Goal: Task Accomplishment & Management: Manage account settings

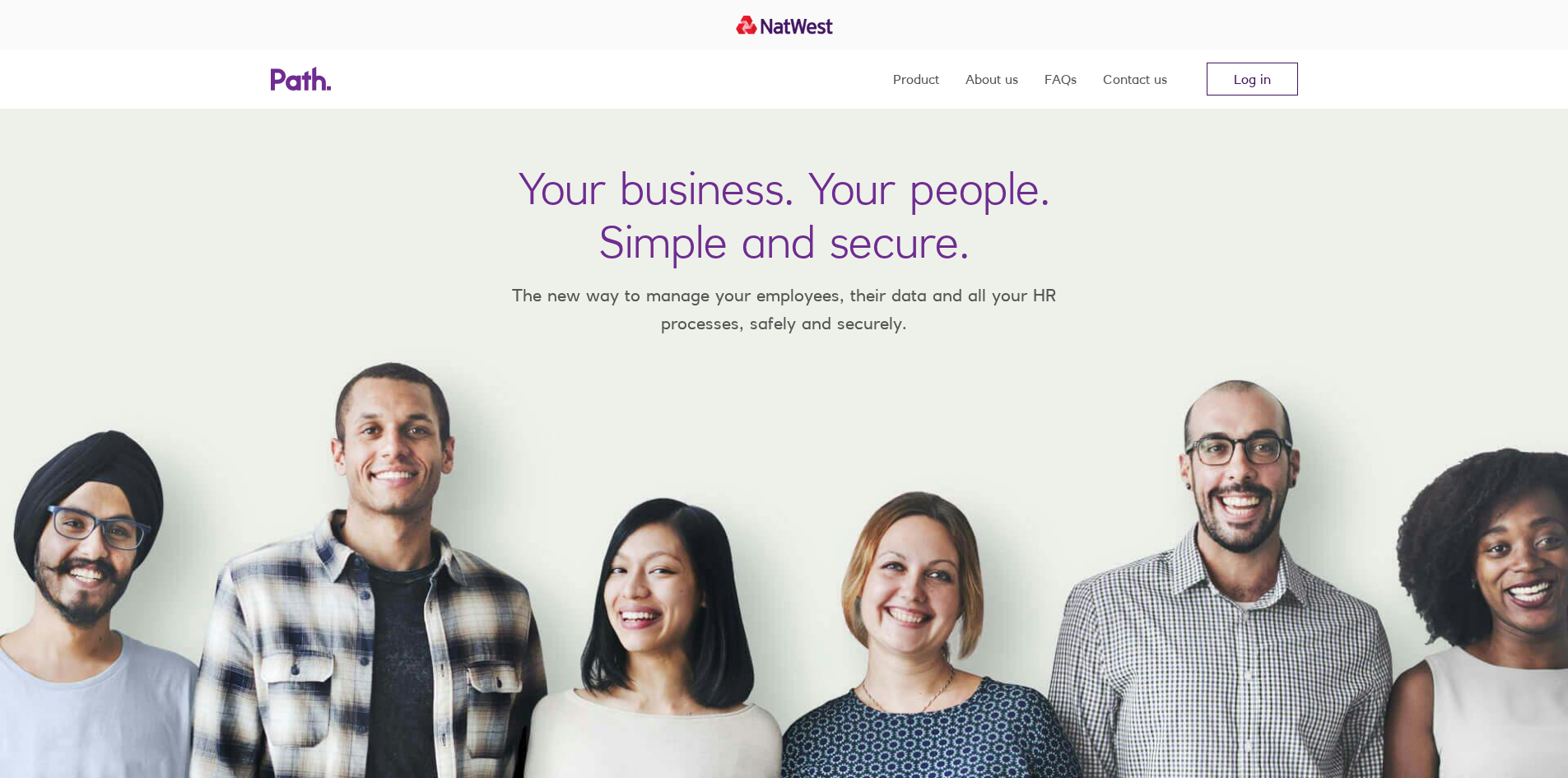
click at [1249, 84] on link "Log in" at bounding box center [1252, 79] width 92 height 32
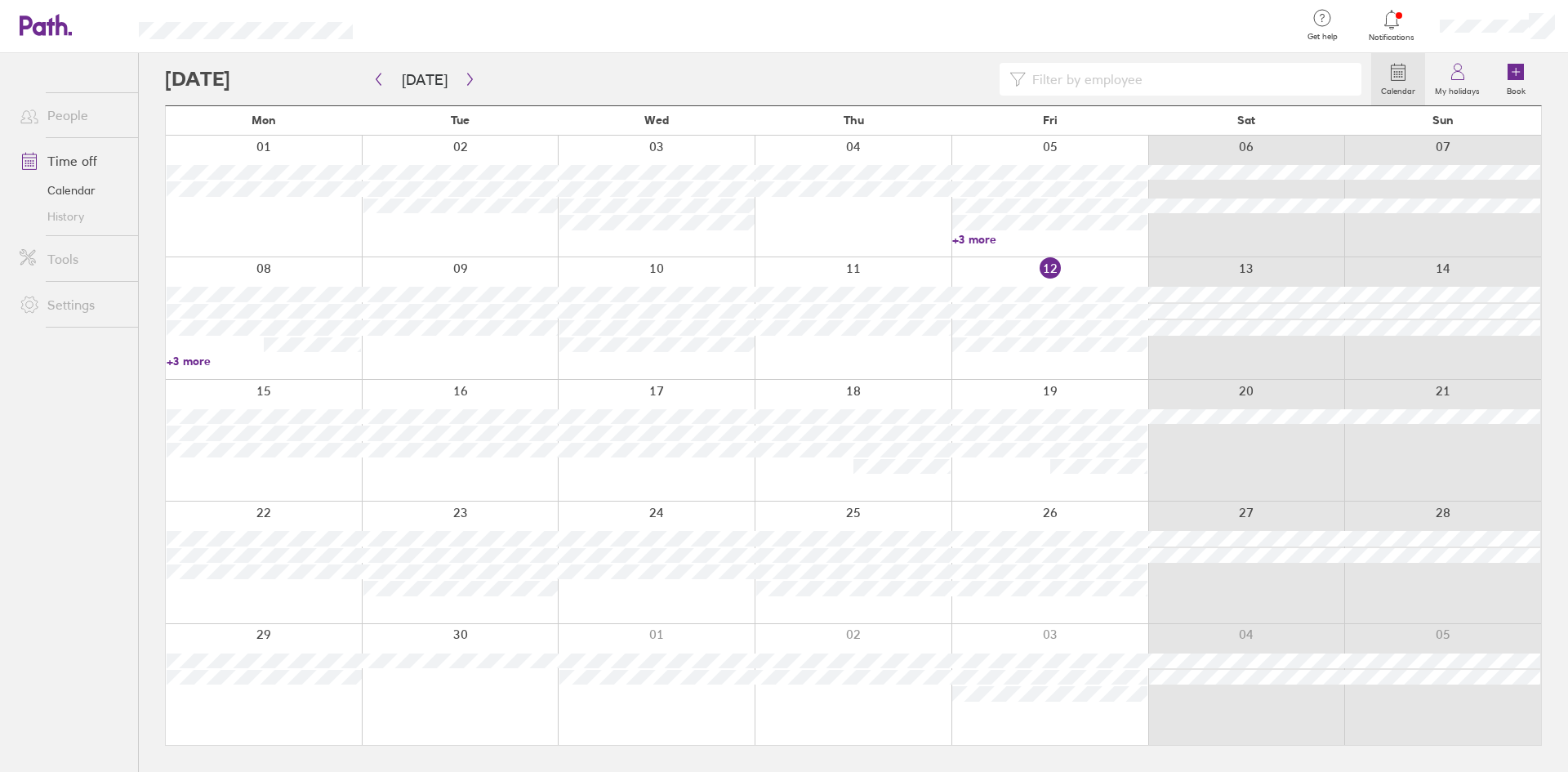
click at [1383, 32] on span "Notifications" at bounding box center [1391, 37] width 53 height 10
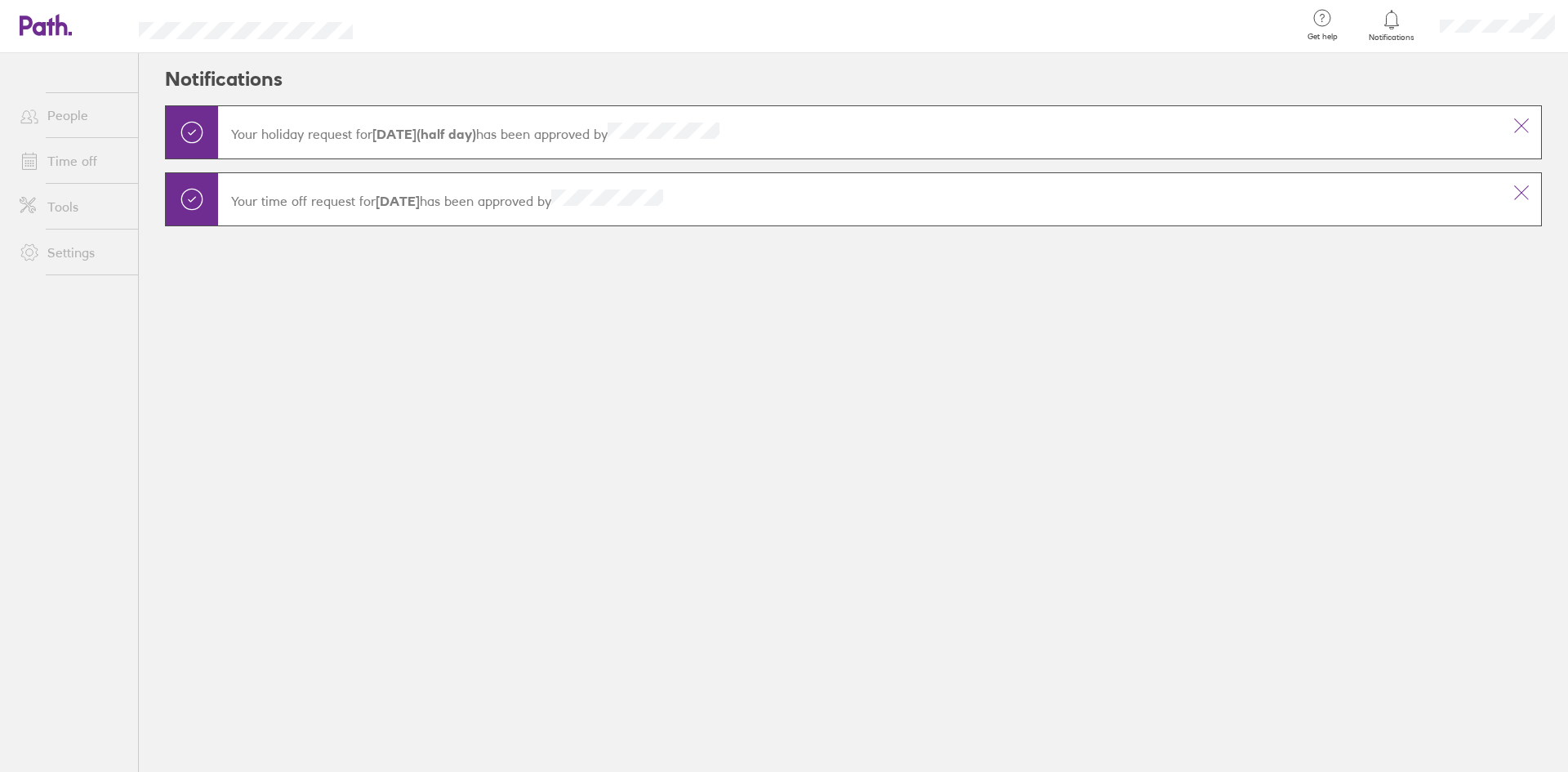
click at [1386, 25] on icon at bounding box center [1390, 19] width 14 height 19
click at [1513, 133] on icon at bounding box center [1521, 126] width 20 height 20
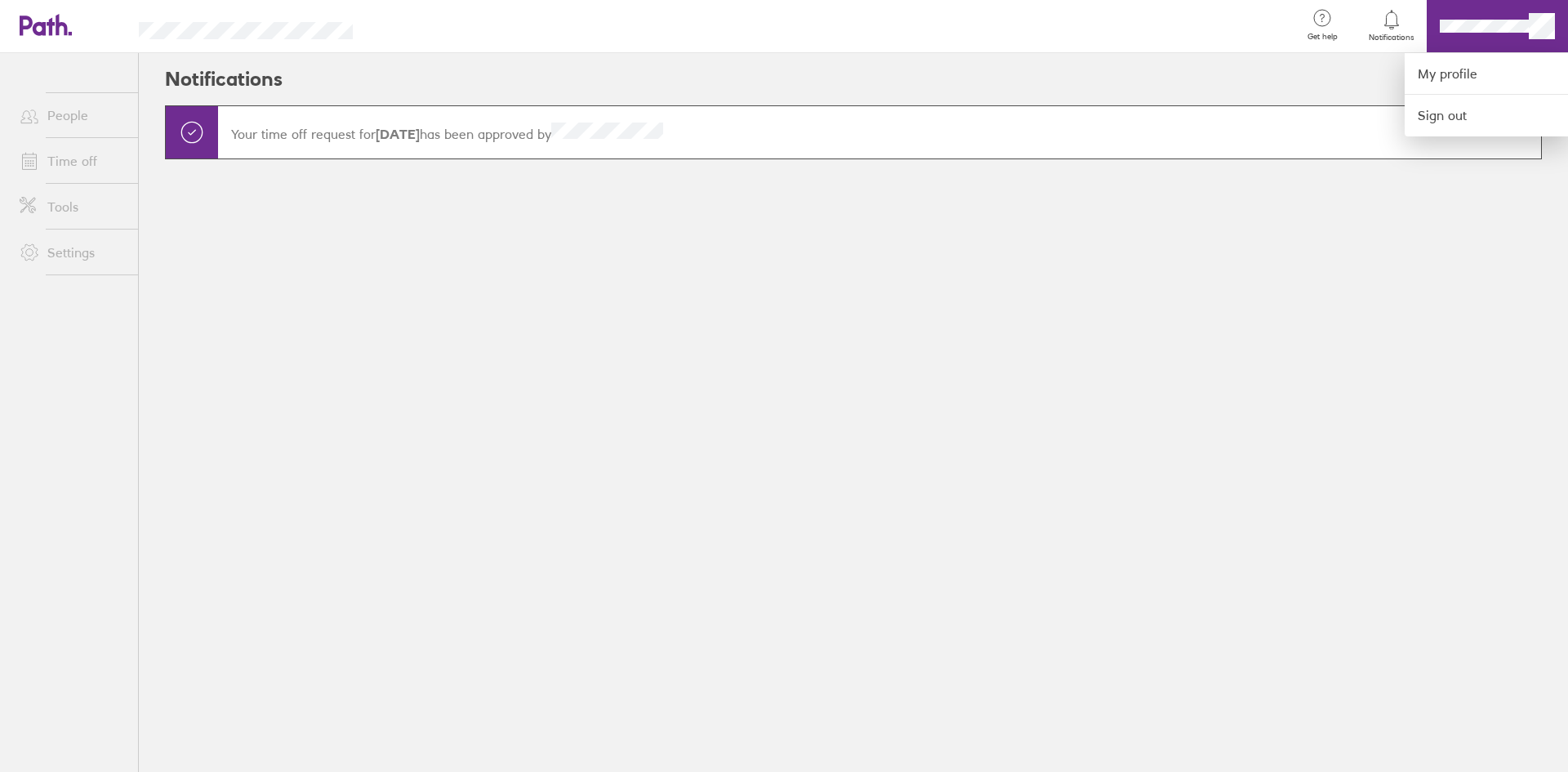
click at [1534, 25] on div at bounding box center [784, 386] width 1568 height 772
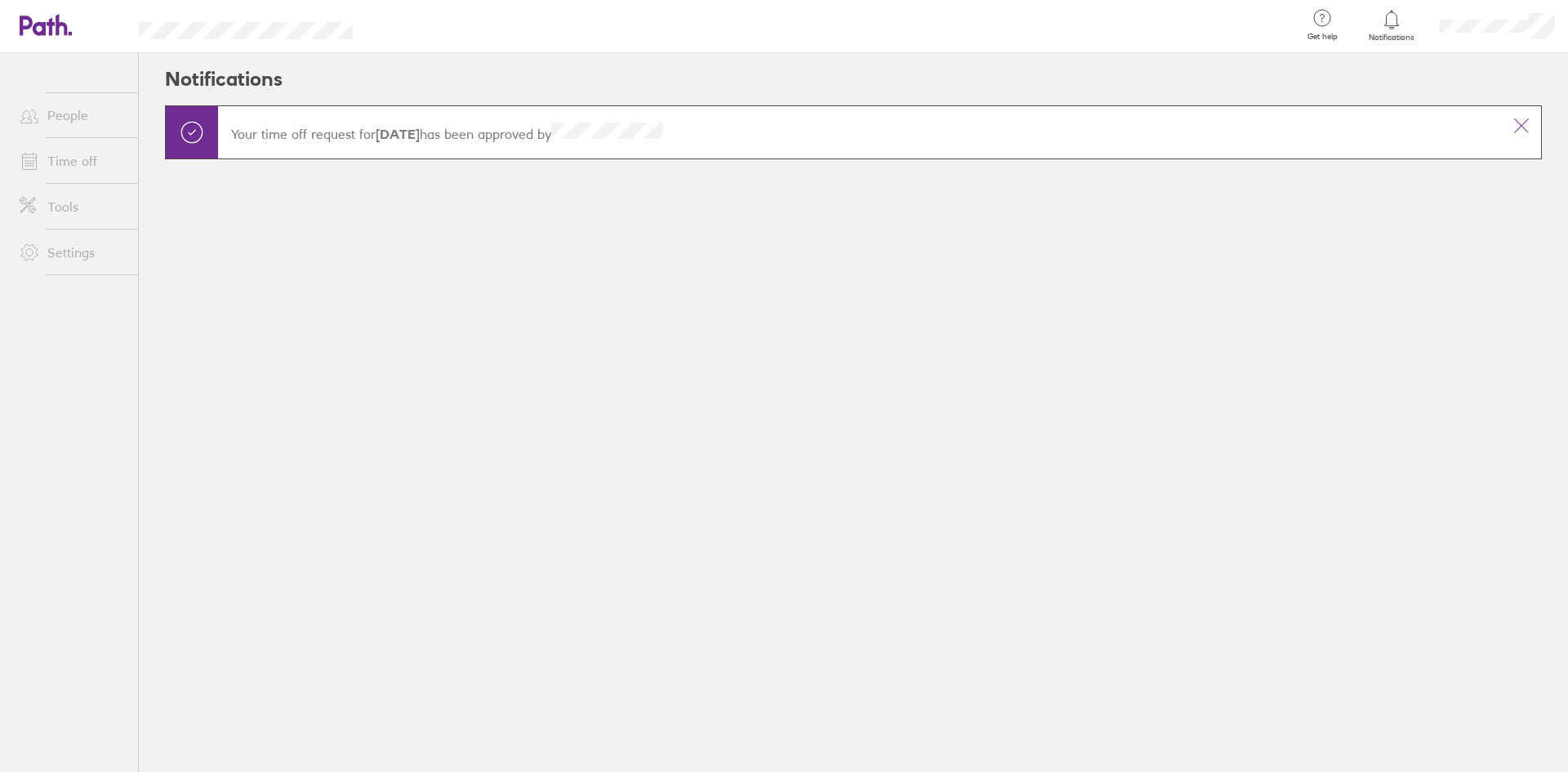
click at [62, 161] on link "Time off" at bounding box center [72, 160] width 132 height 32
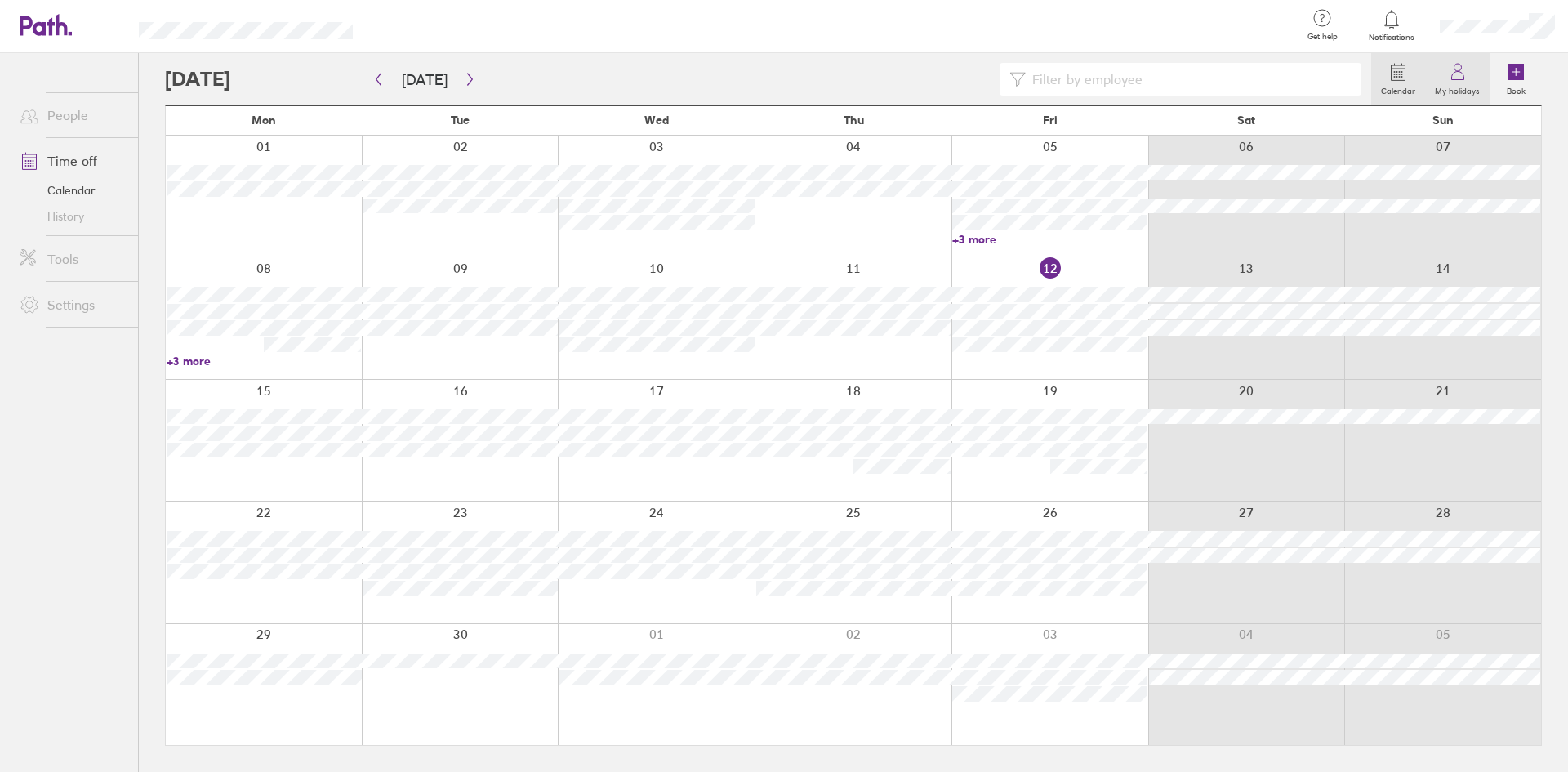
click at [1459, 87] on label "My holidays" at bounding box center [1457, 89] width 64 height 15
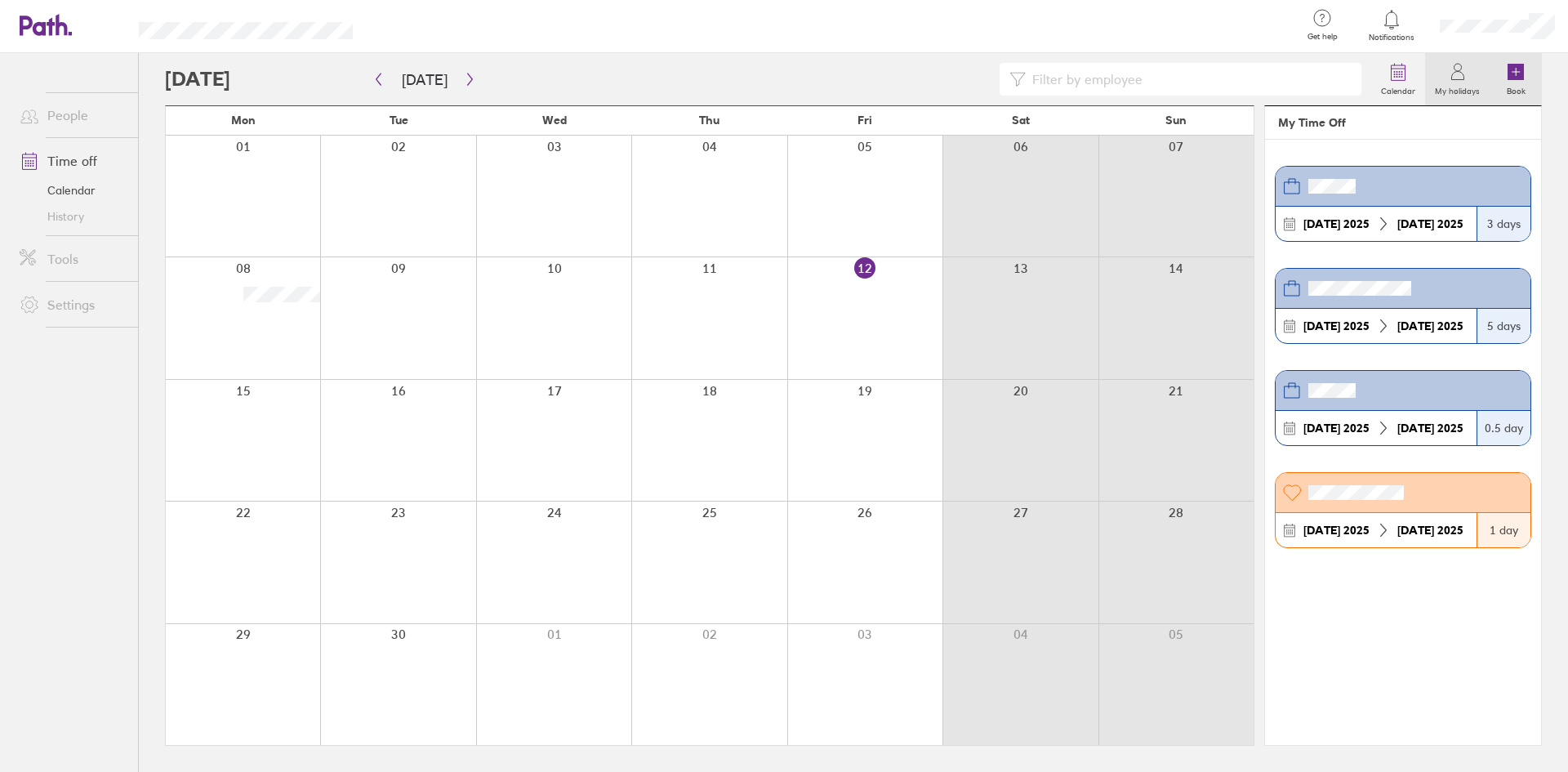
click at [1526, 80] on link "Book" at bounding box center [1514, 78] width 52 height 52
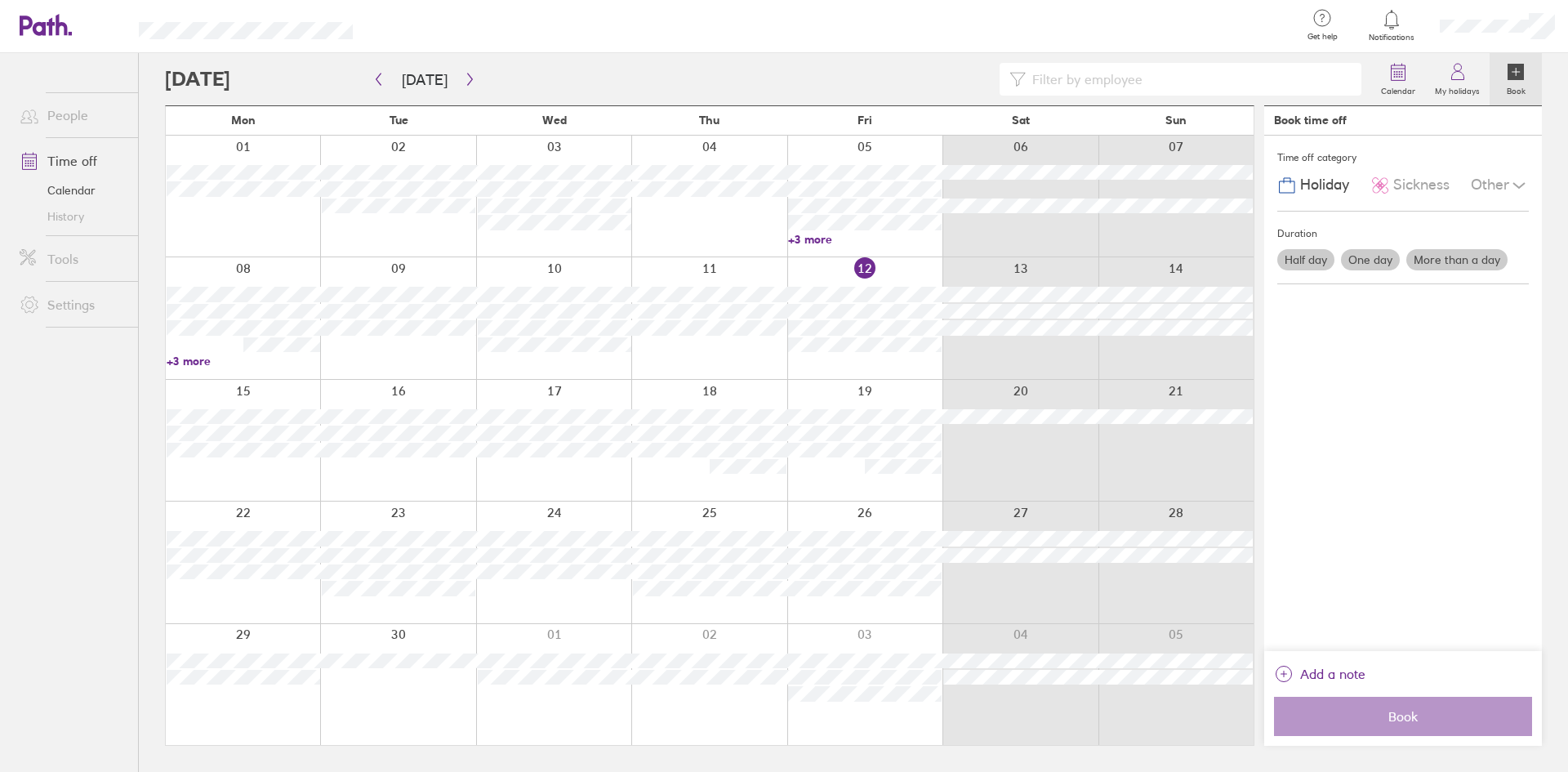
click at [1507, 176] on div "Other" at bounding box center [1499, 186] width 58 height 31
click at [85, 305] on link "Settings" at bounding box center [72, 304] width 132 height 32
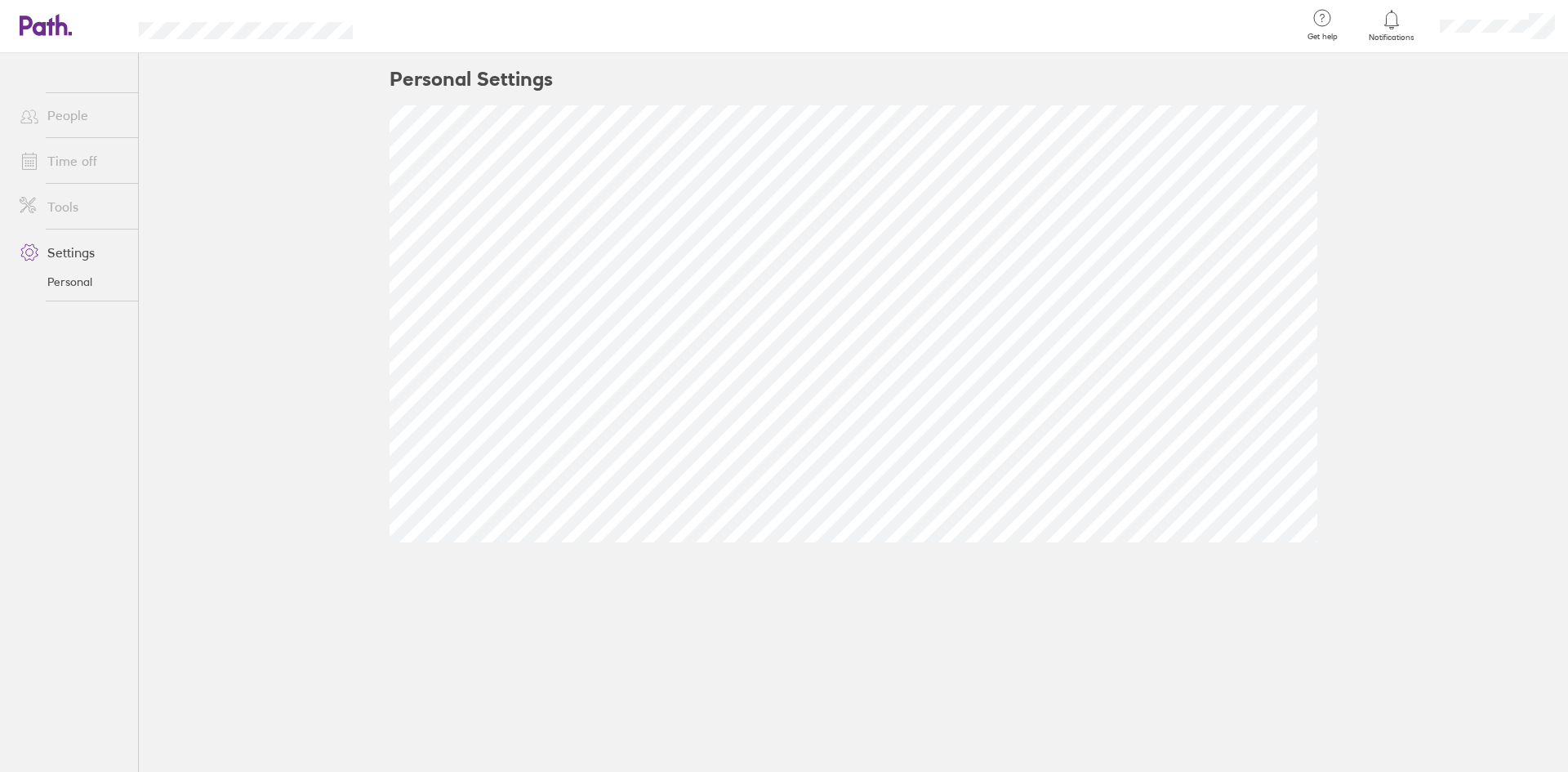
click at [55, 202] on link "Tools" at bounding box center [72, 206] width 132 height 32
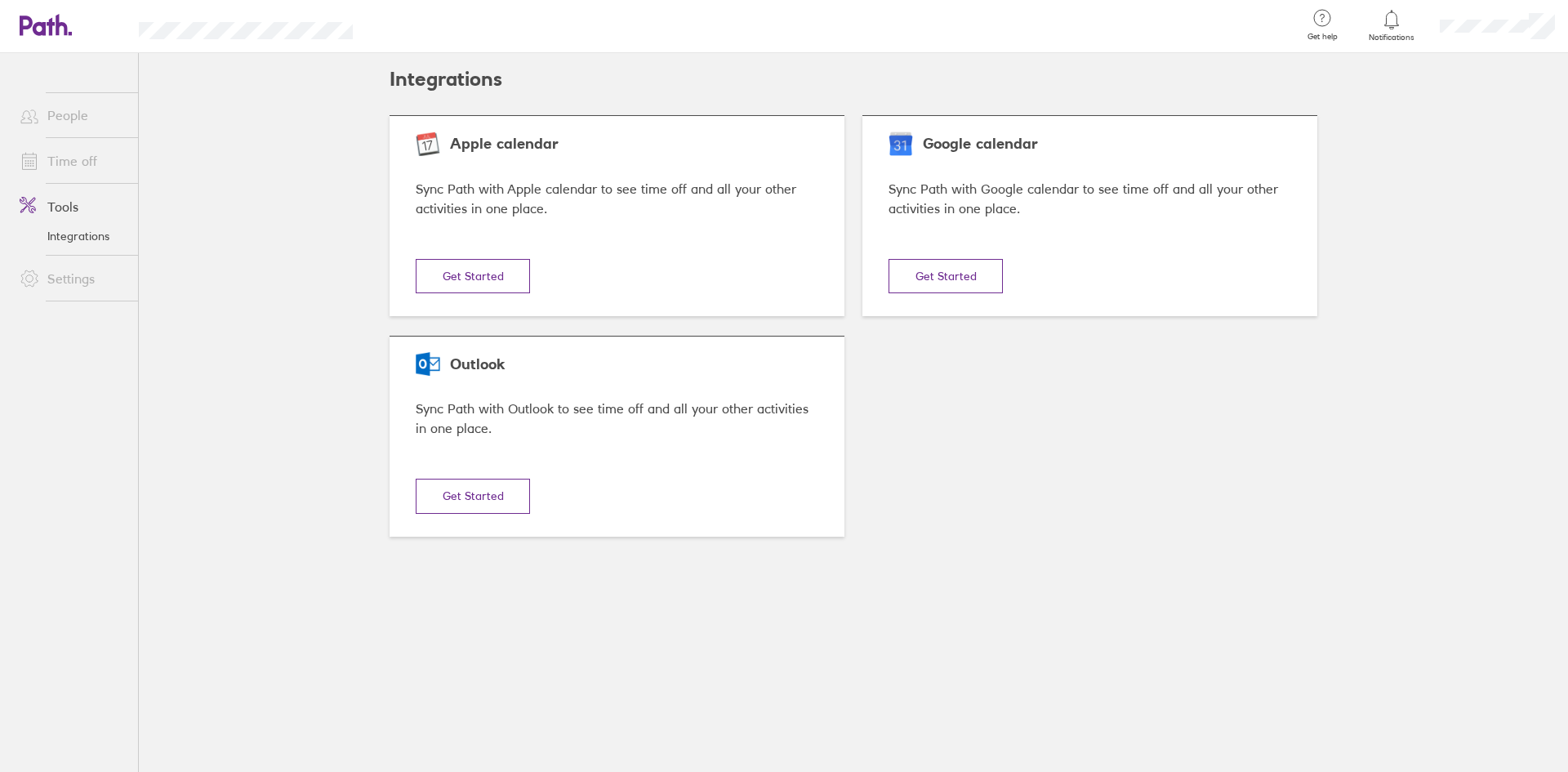
click at [95, 171] on link "Time off" at bounding box center [72, 160] width 132 height 32
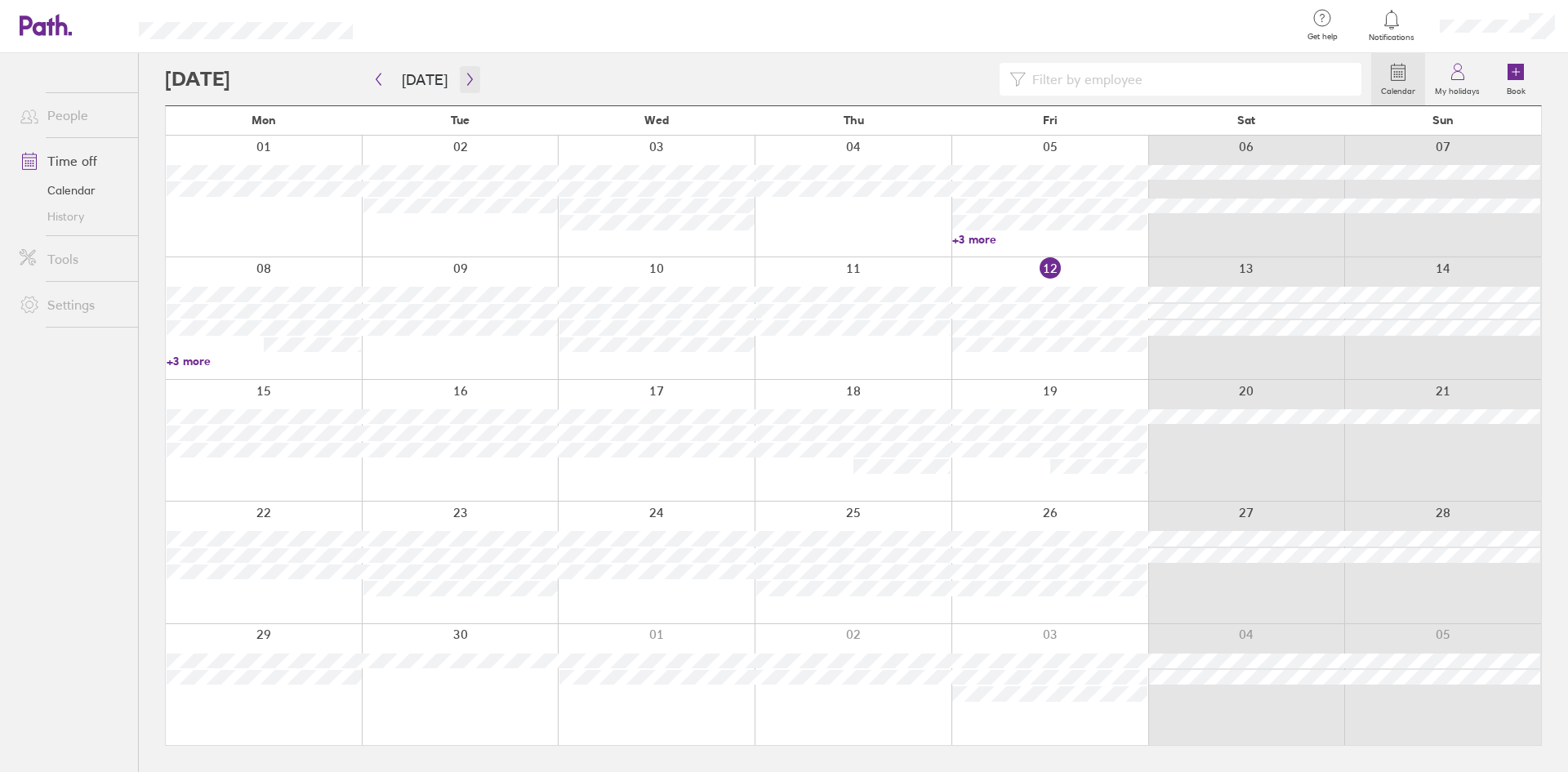
click at [465, 89] on button "button" at bounding box center [469, 80] width 21 height 27
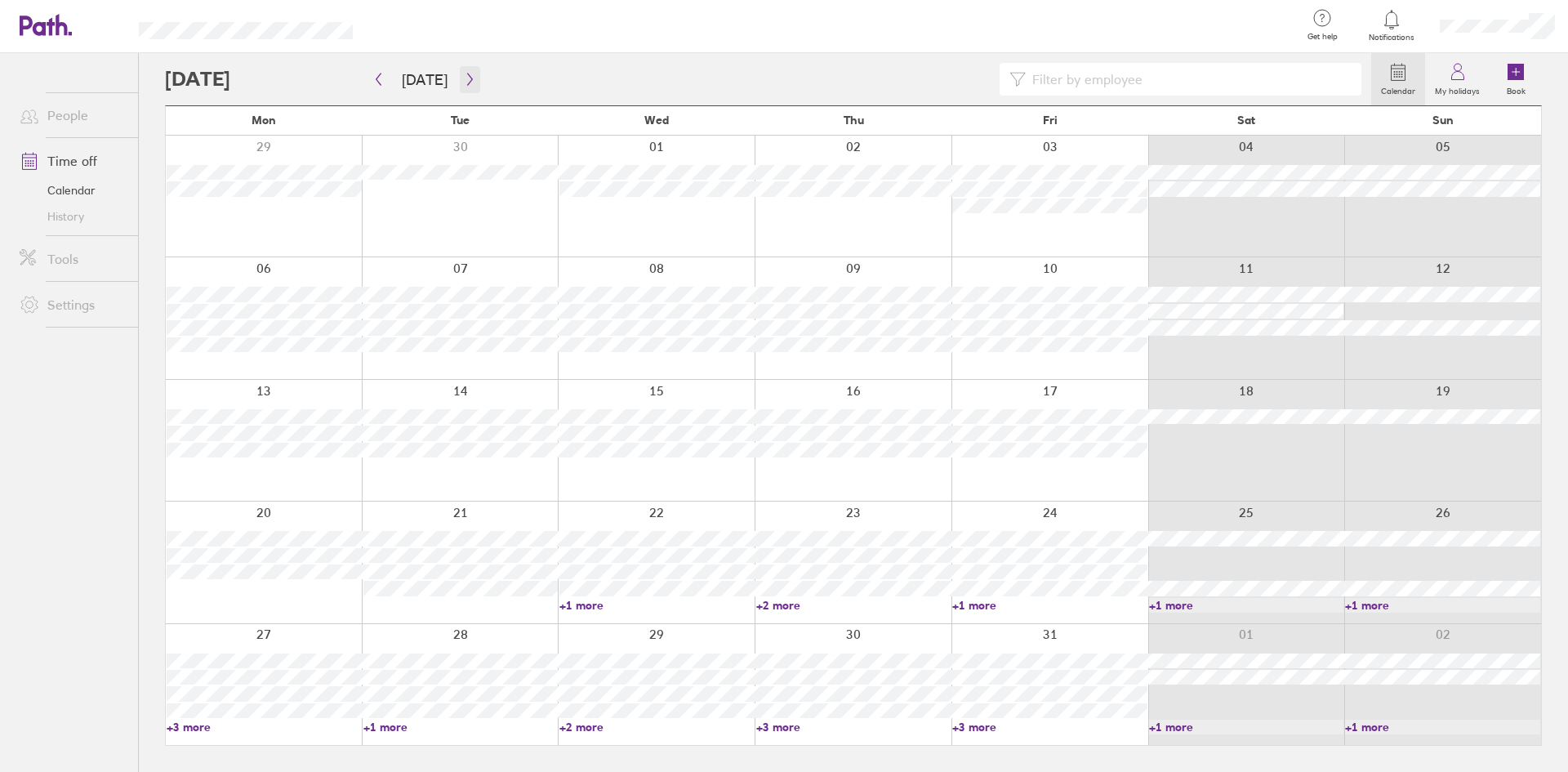
click at [468, 87] on button "button" at bounding box center [469, 80] width 21 height 27
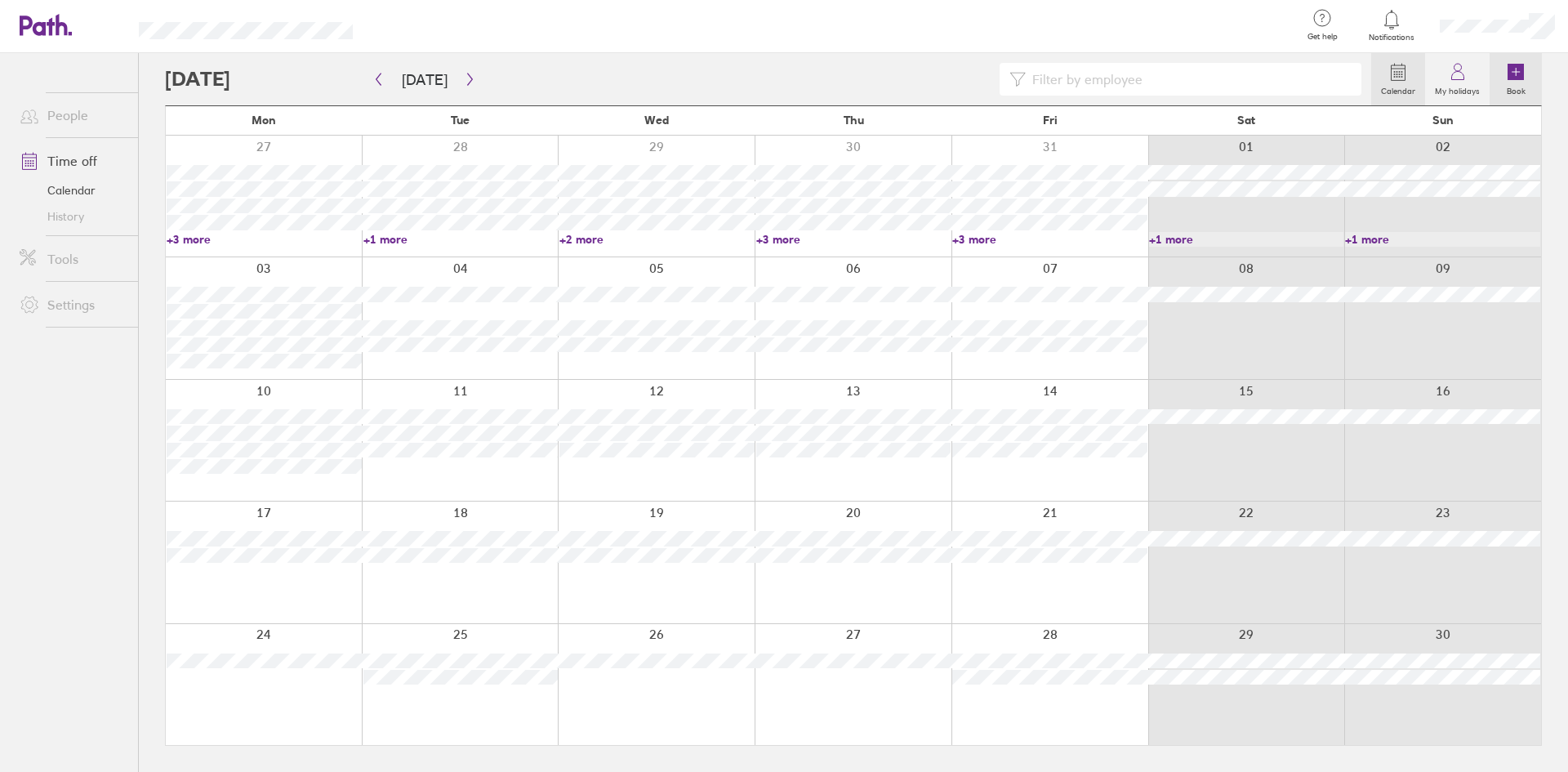
click at [1515, 76] on icon at bounding box center [1515, 72] width 0 height 8
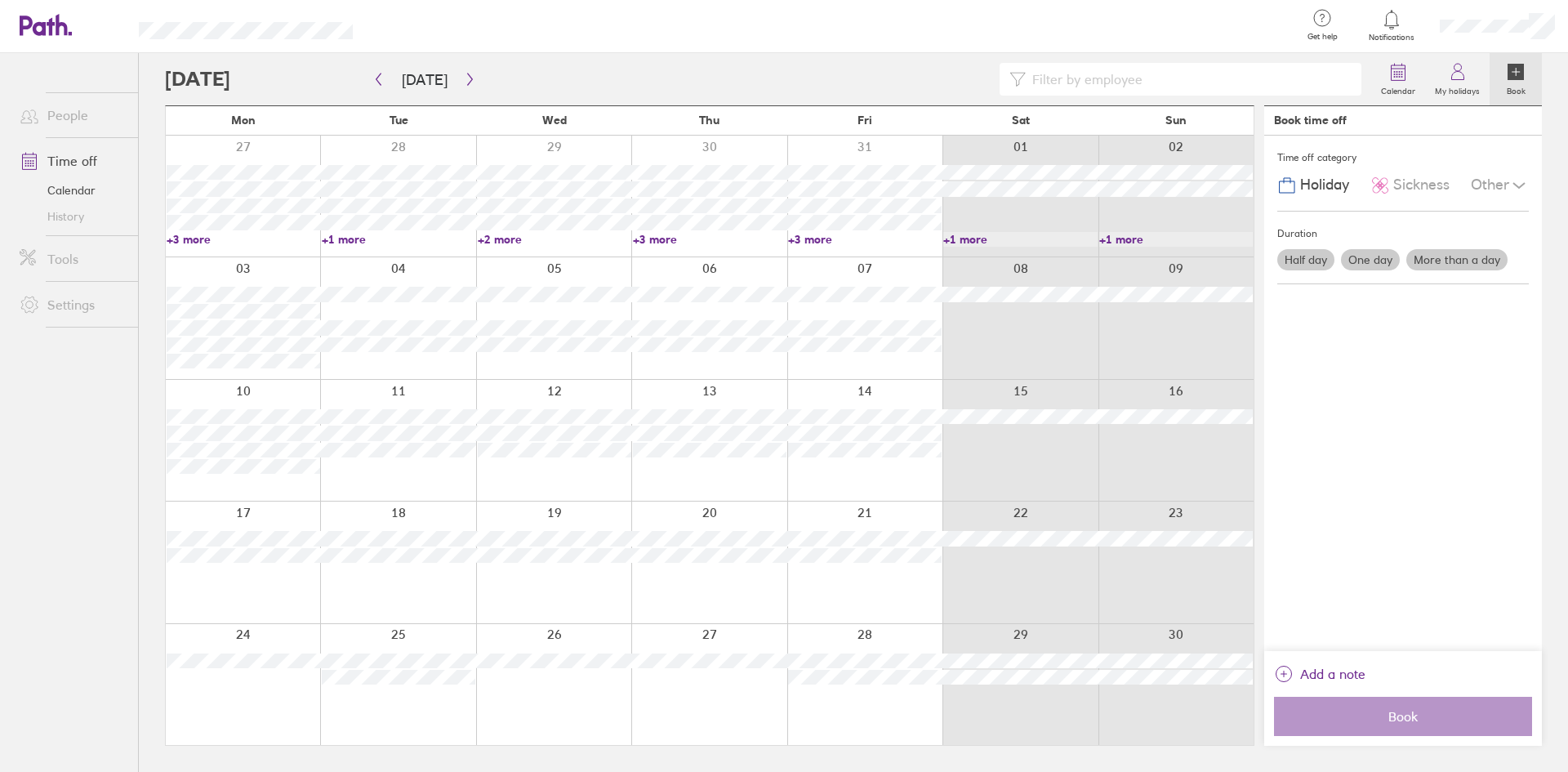
click at [1428, 259] on label "More than a day" at bounding box center [1457, 260] width 102 height 21
click at [0, 0] on input "More than a day" at bounding box center [0, 0] width 0 height 0
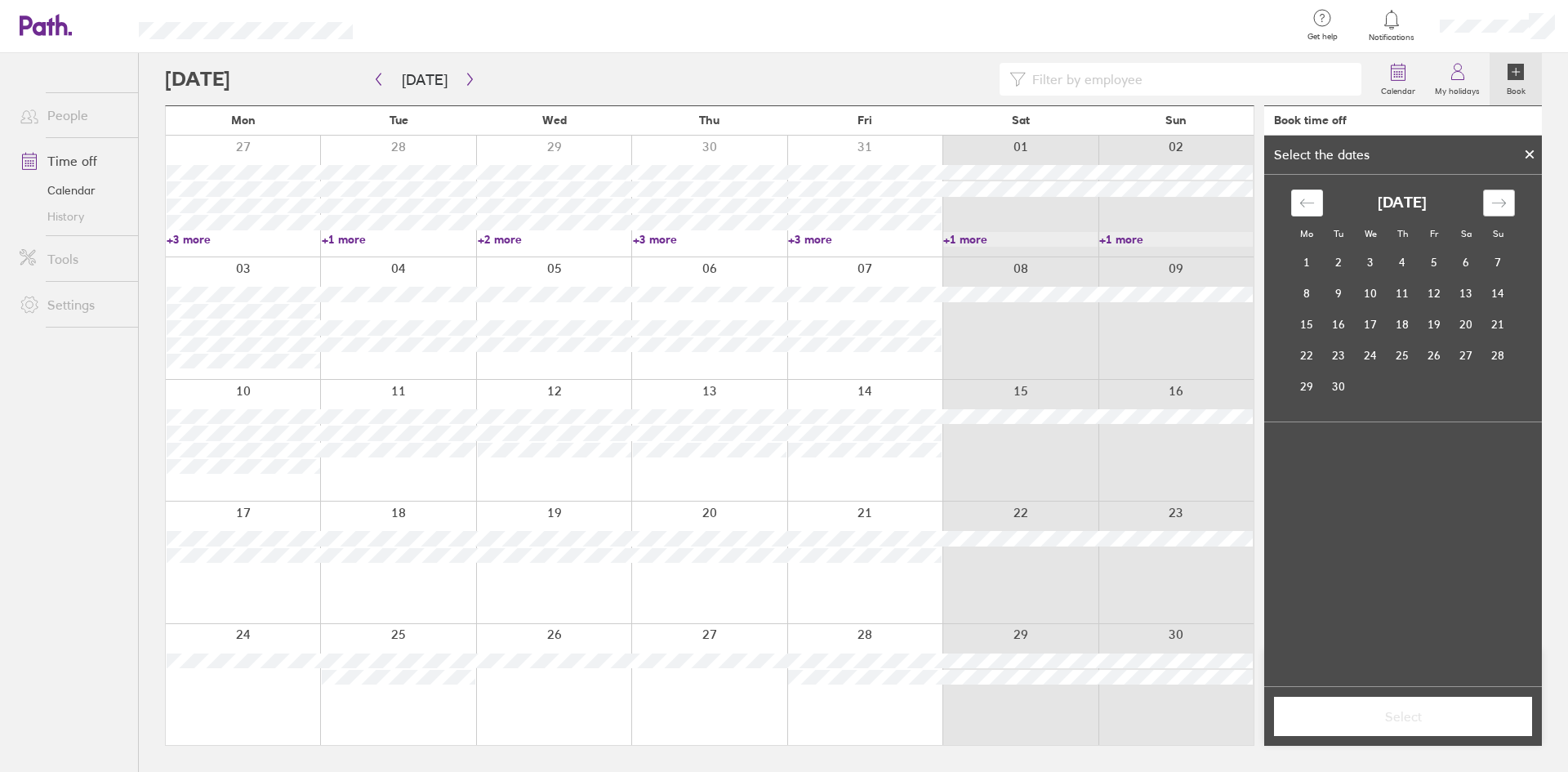
click at [1486, 209] on div "Move forward to switch to the next month." at bounding box center [1499, 203] width 32 height 27
click at [1310, 391] on td "24" at bounding box center [1306, 386] width 32 height 31
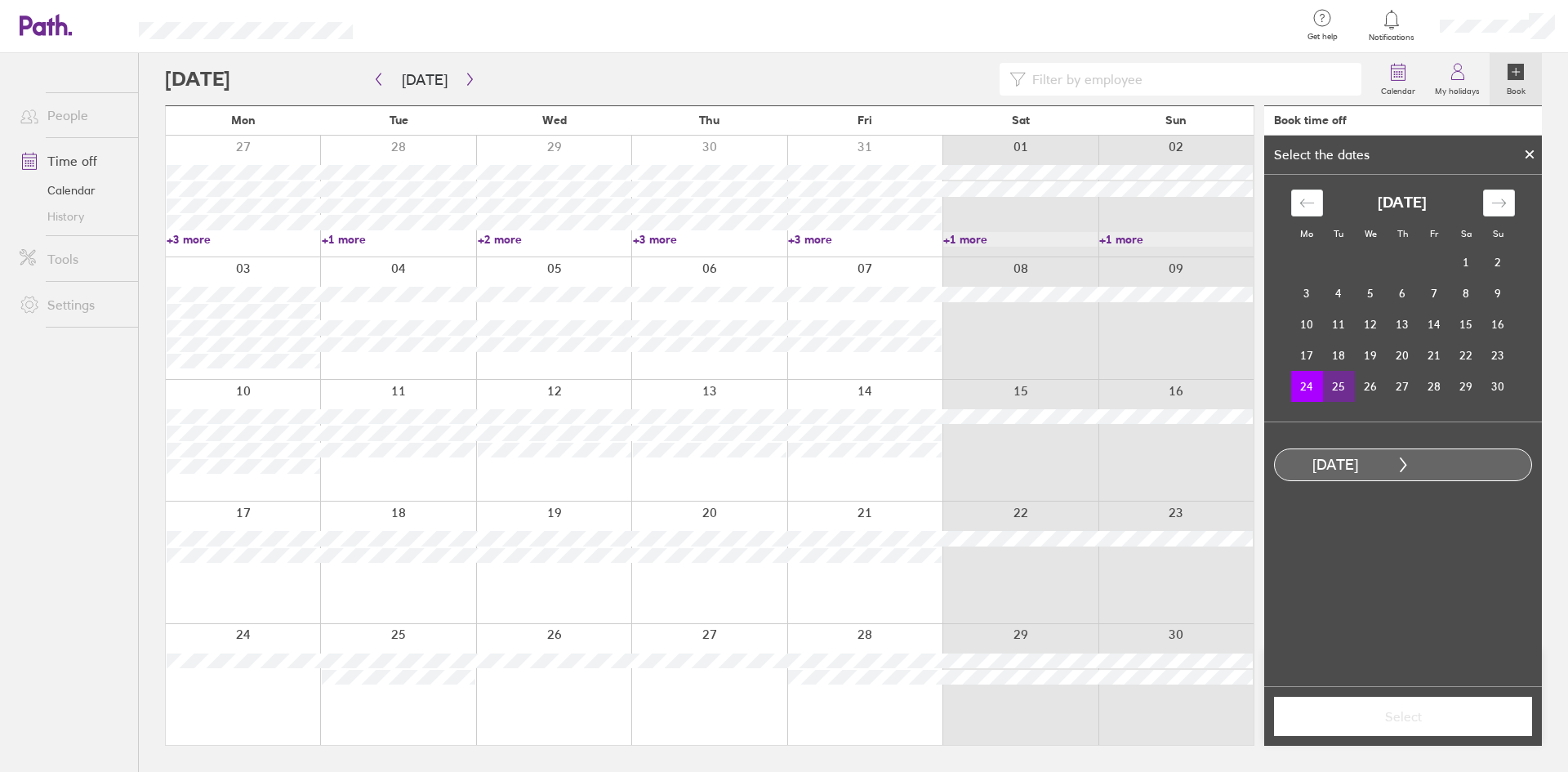
click at [1330, 391] on td "25" at bounding box center [1338, 386] width 32 height 31
click at [1431, 734] on button "Select" at bounding box center [1403, 716] width 258 height 39
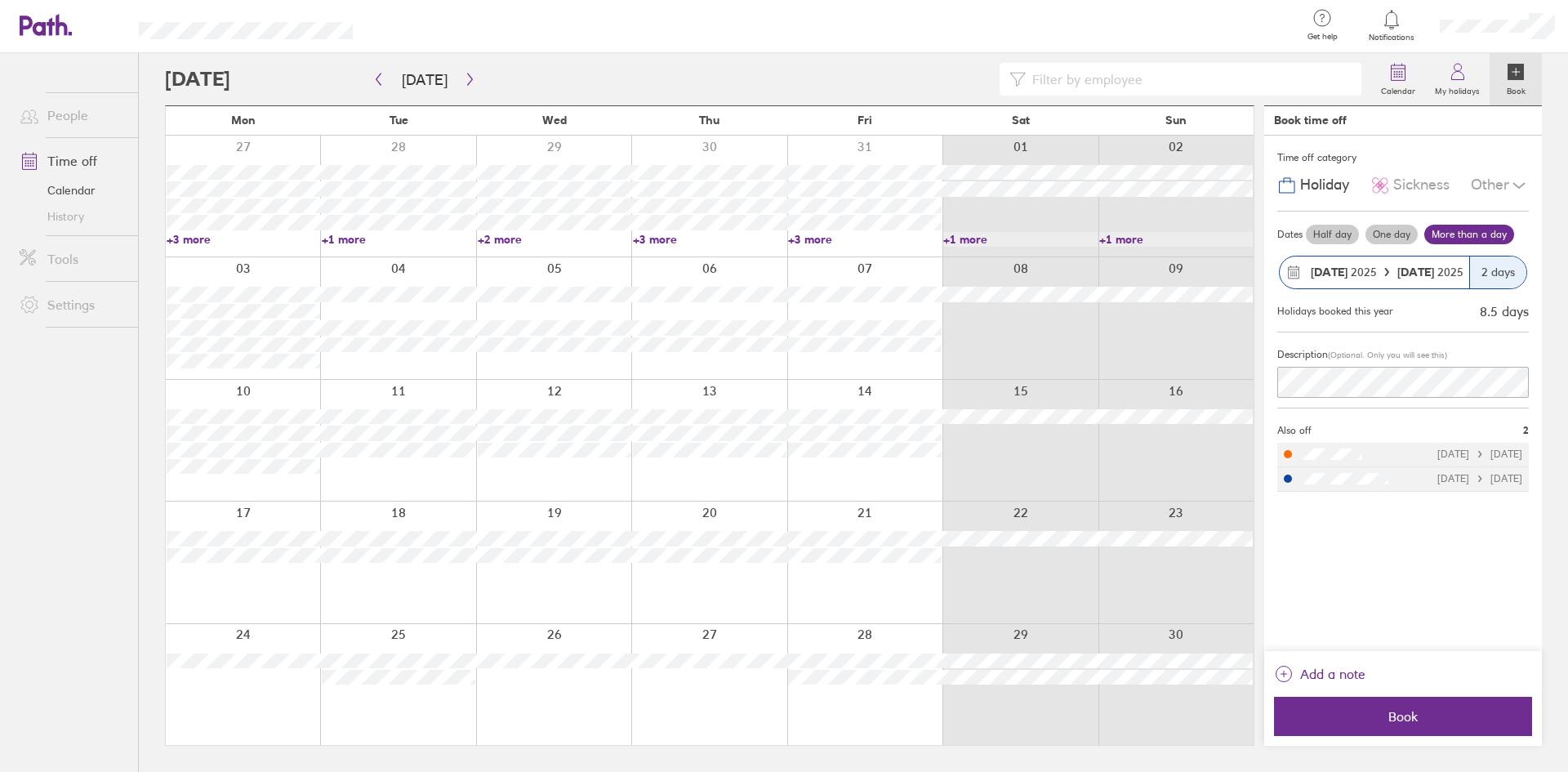
click at [1419, 604] on div "Time off category Holiday Sickness Other Dates Half day One day More than a day…" at bounding box center [1403, 393] width 277 height 515
click at [1421, 711] on span "Book" at bounding box center [1402, 715] width 235 height 15
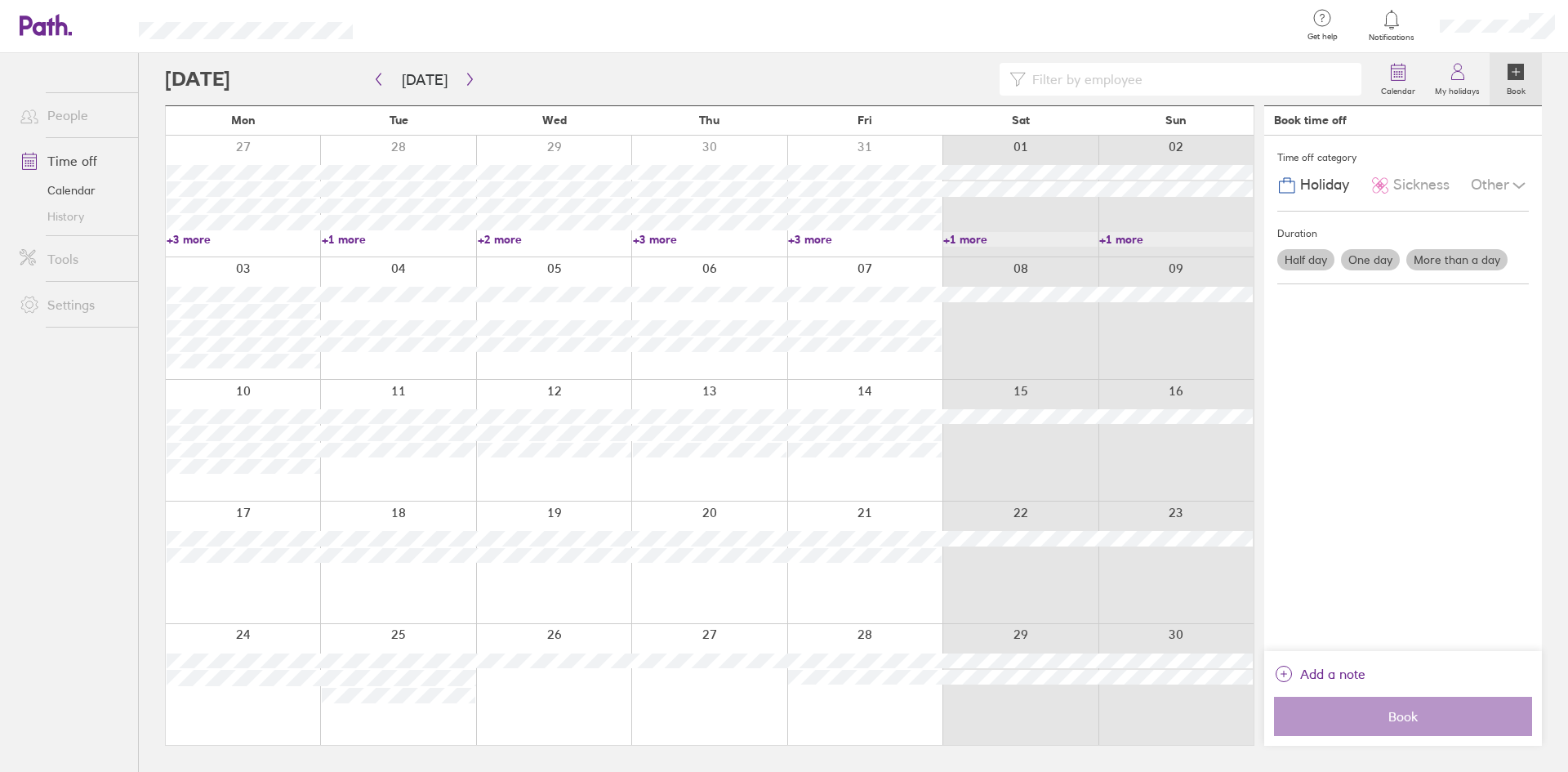
click at [1513, 73] on icon at bounding box center [1515, 71] width 17 height 17
click at [1400, 26] on icon at bounding box center [1391, 20] width 20 height 20
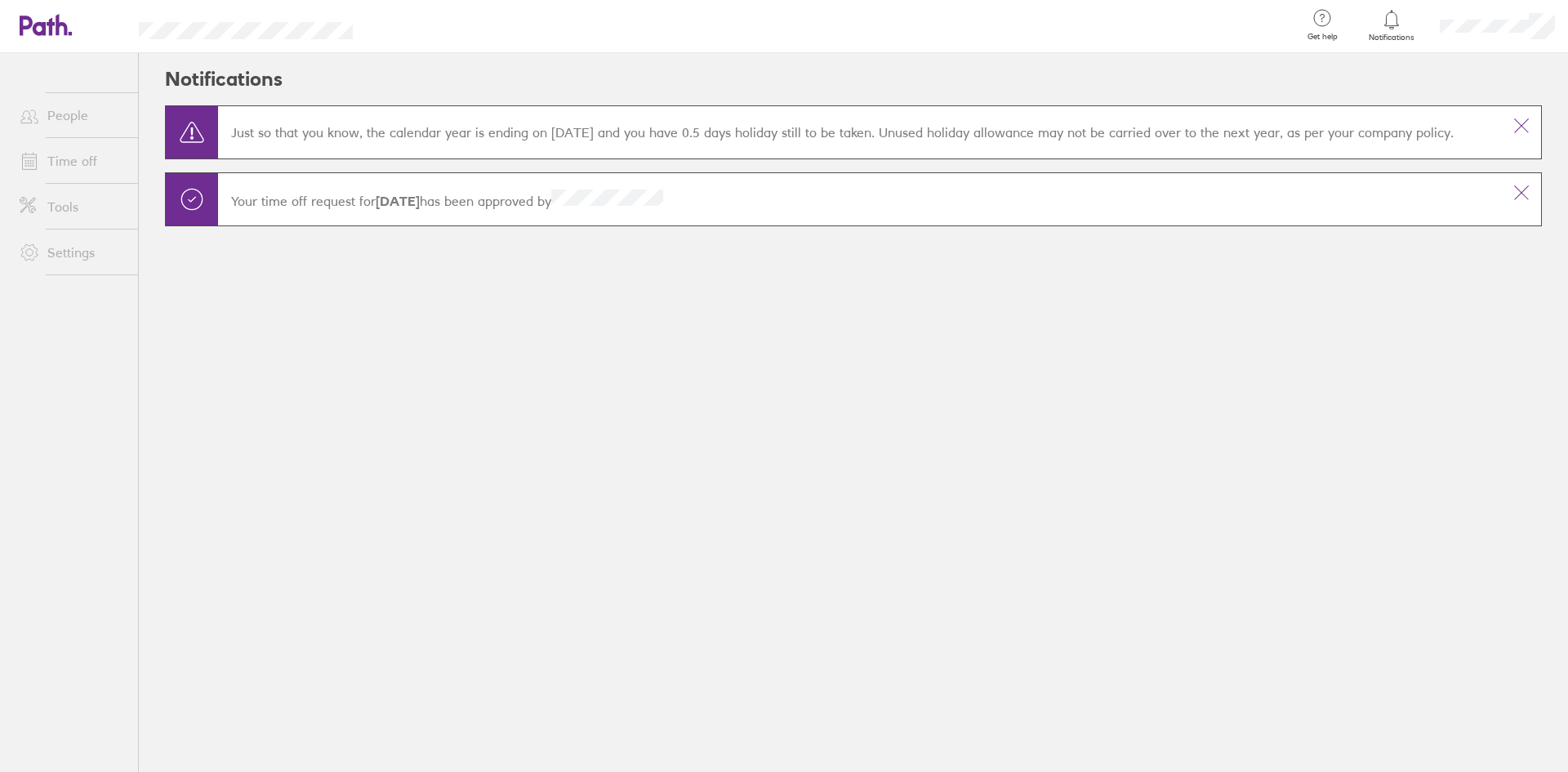
click at [77, 166] on link "Time off" at bounding box center [72, 160] width 132 height 32
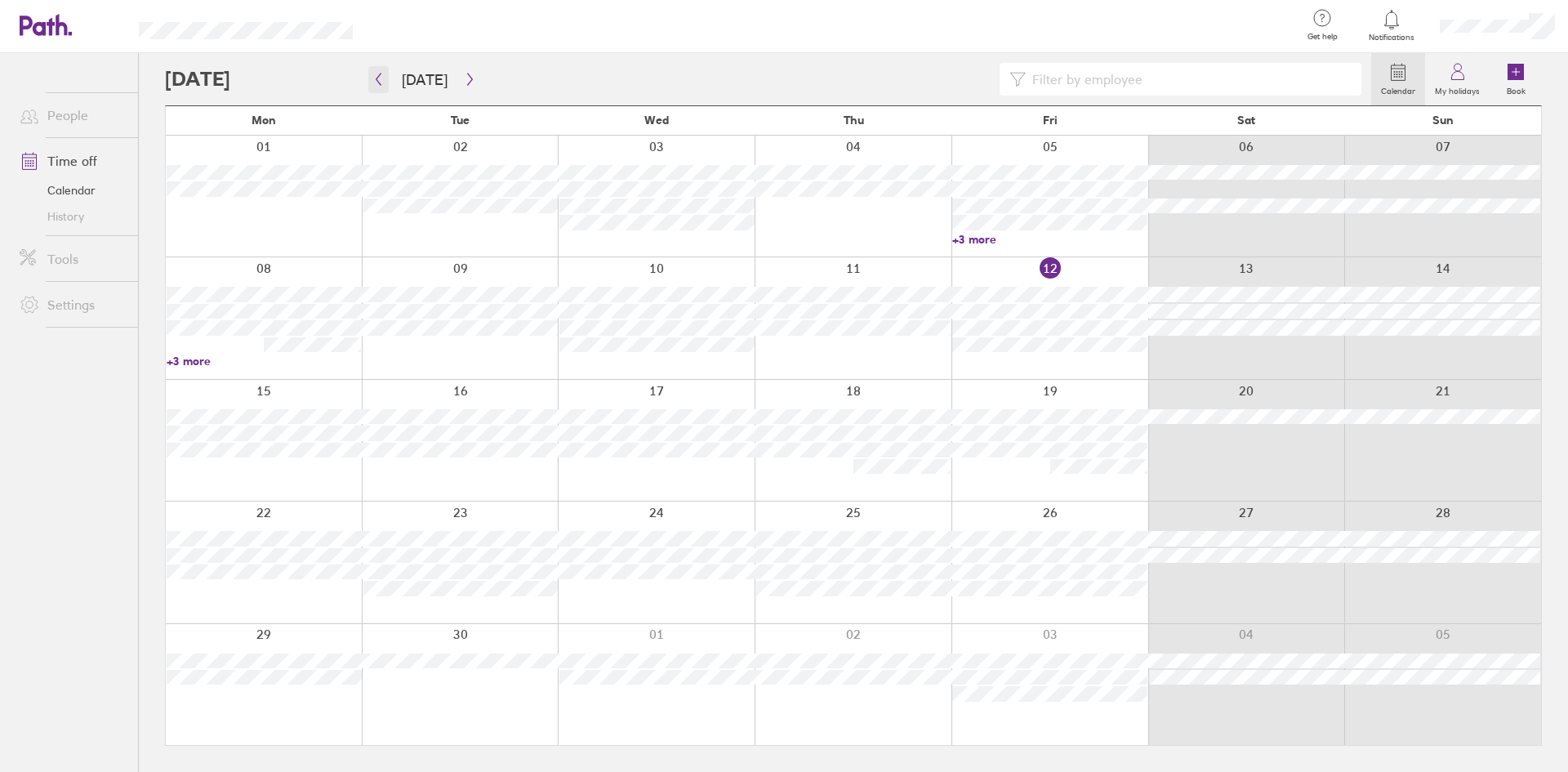
click at [381, 84] on icon "button" at bounding box center [378, 78] width 13 height 13
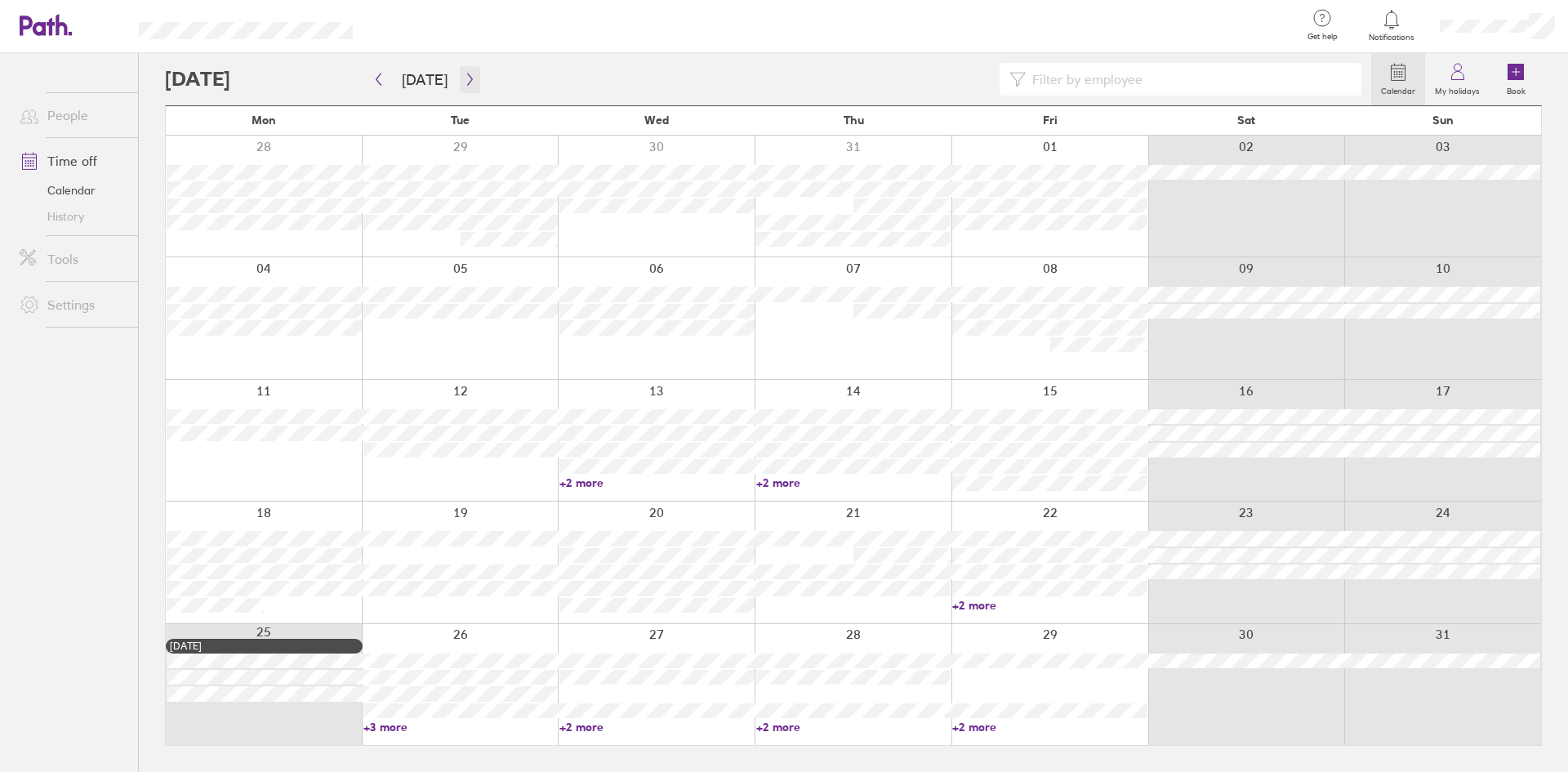
click at [460, 87] on button "button" at bounding box center [469, 80] width 21 height 27
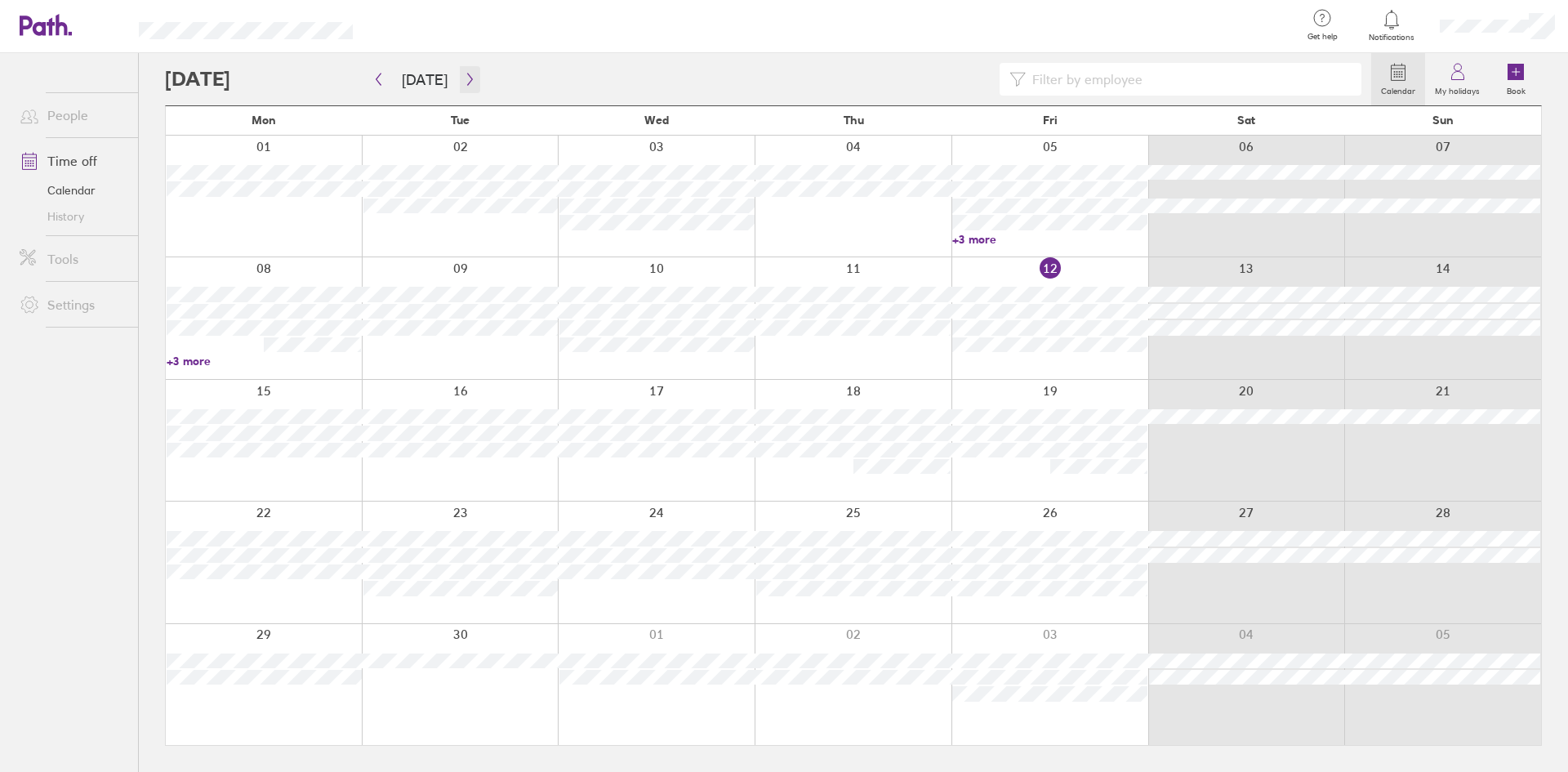
click at [470, 75] on icon "button" at bounding box center [470, 78] width 13 height 13
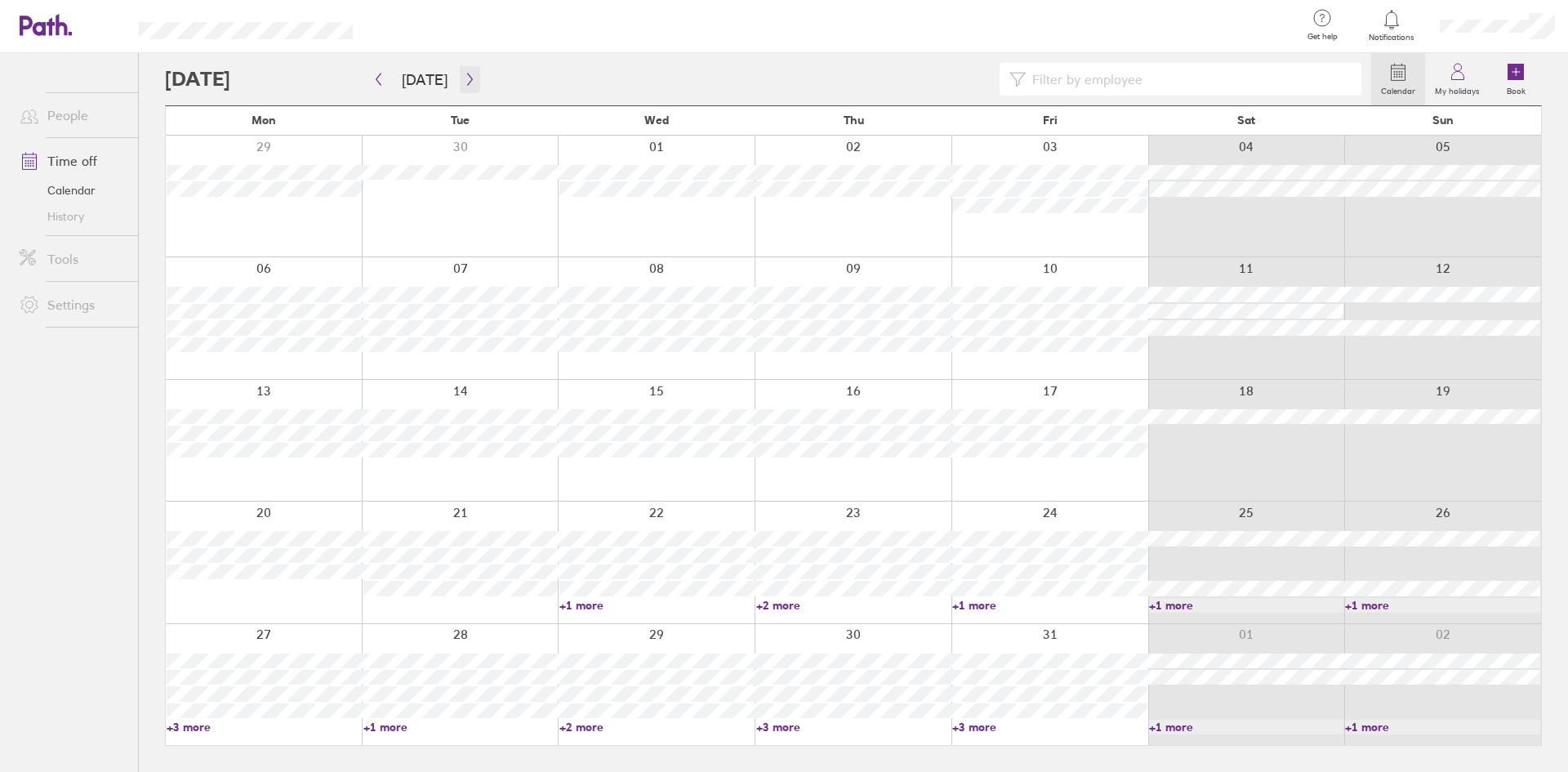
click at [469, 80] on icon "button" at bounding box center [470, 78] width 13 height 13
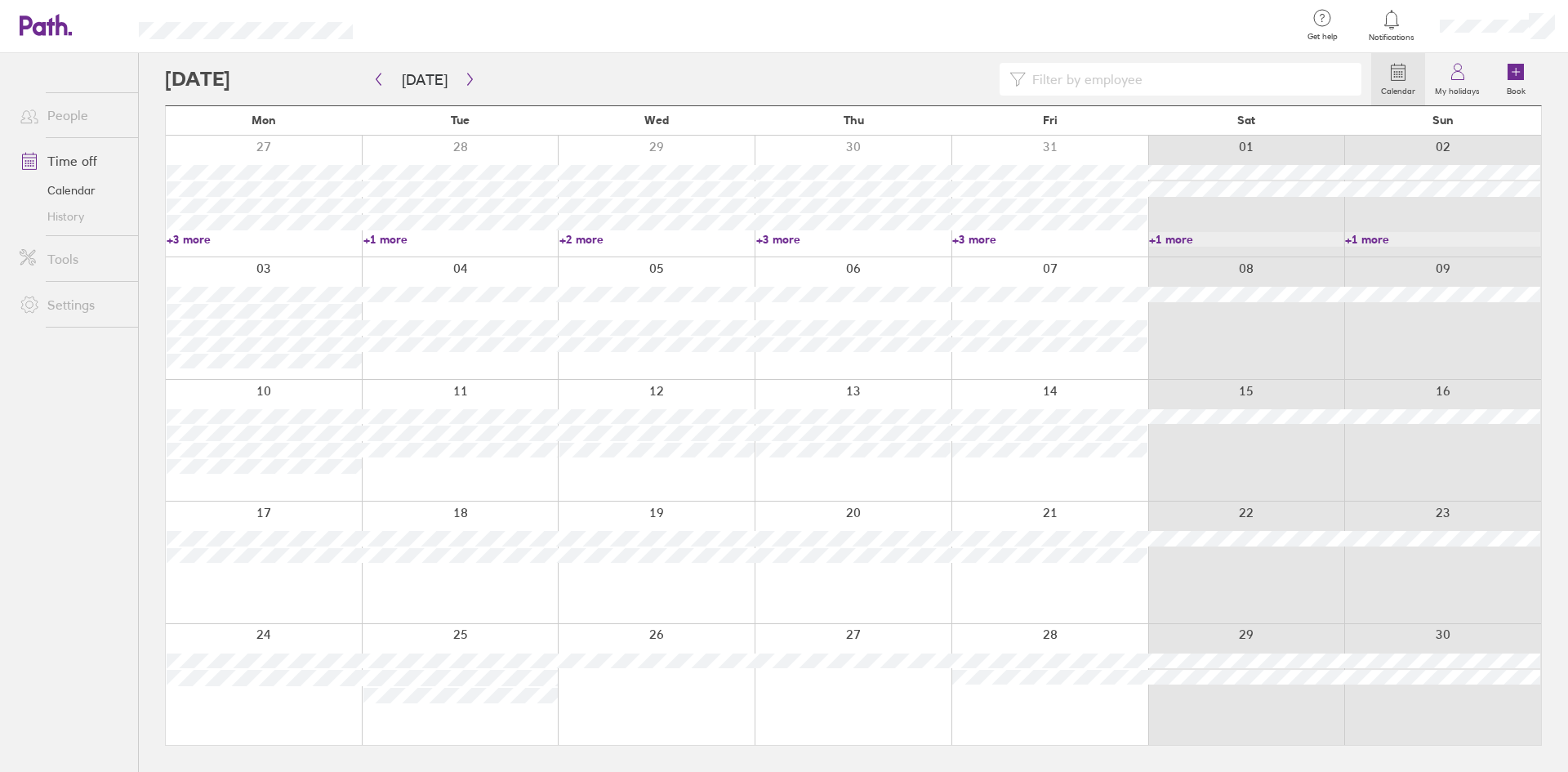
click at [1383, 13] on icon at bounding box center [1391, 20] width 20 height 20
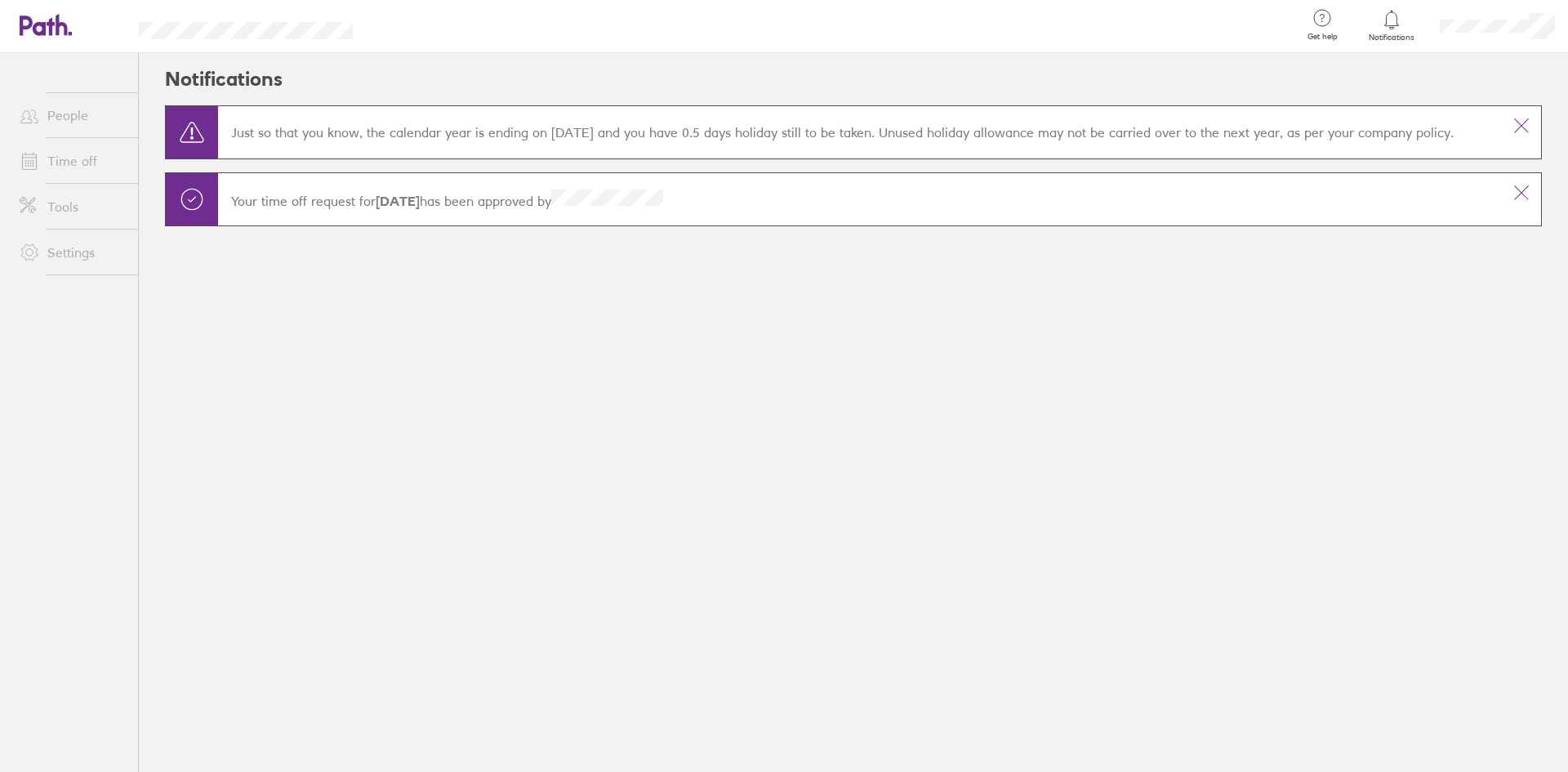
click at [1386, 15] on icon at bounding box center [1390, 19] width 14 height 19
click at [85, 160] on link "Time off" at bounding box center [72, 160] width 132 height 32
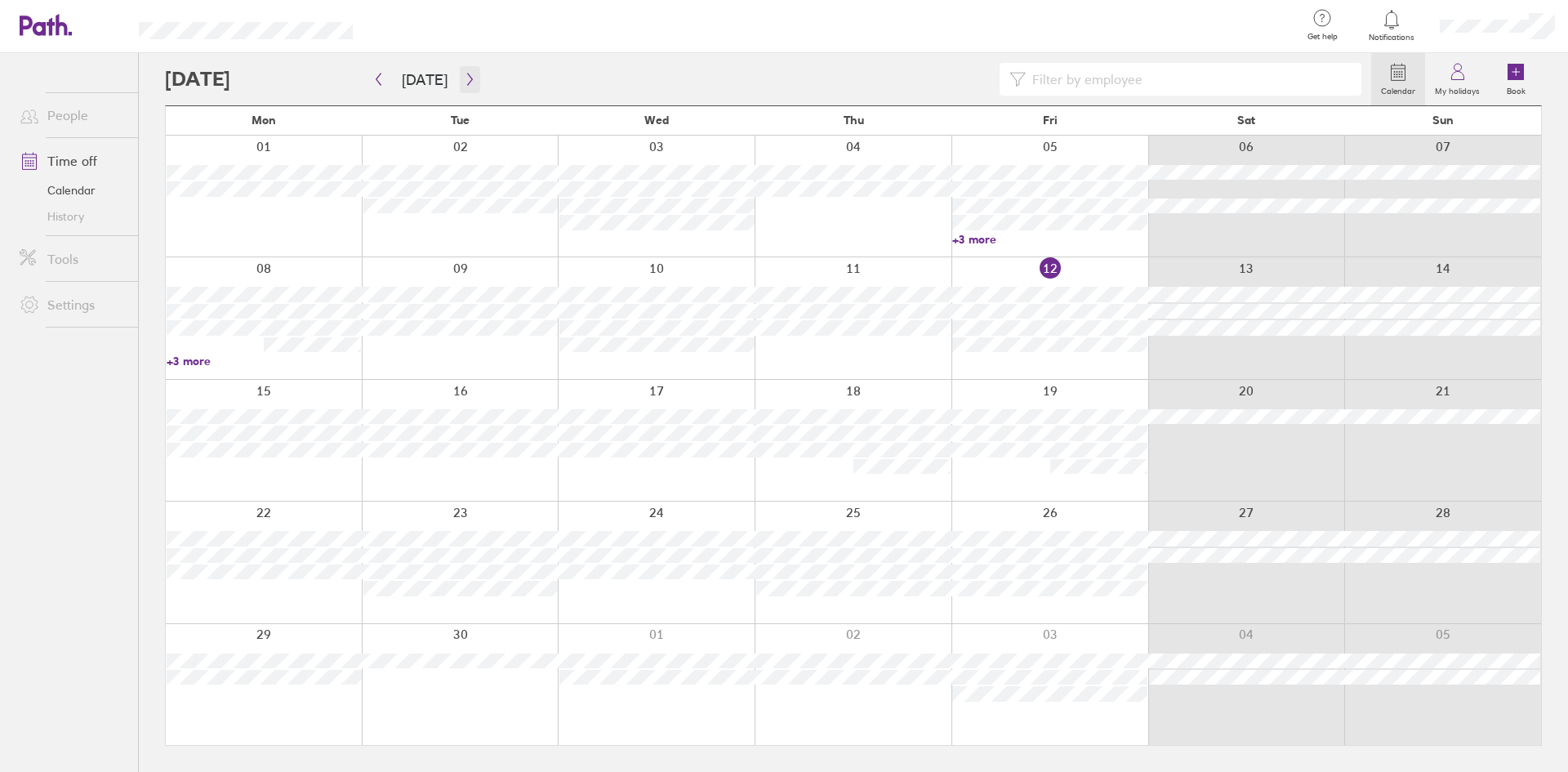
click at [459, 87] on button "button" at bounding box center [469, 80] width 21 height 27
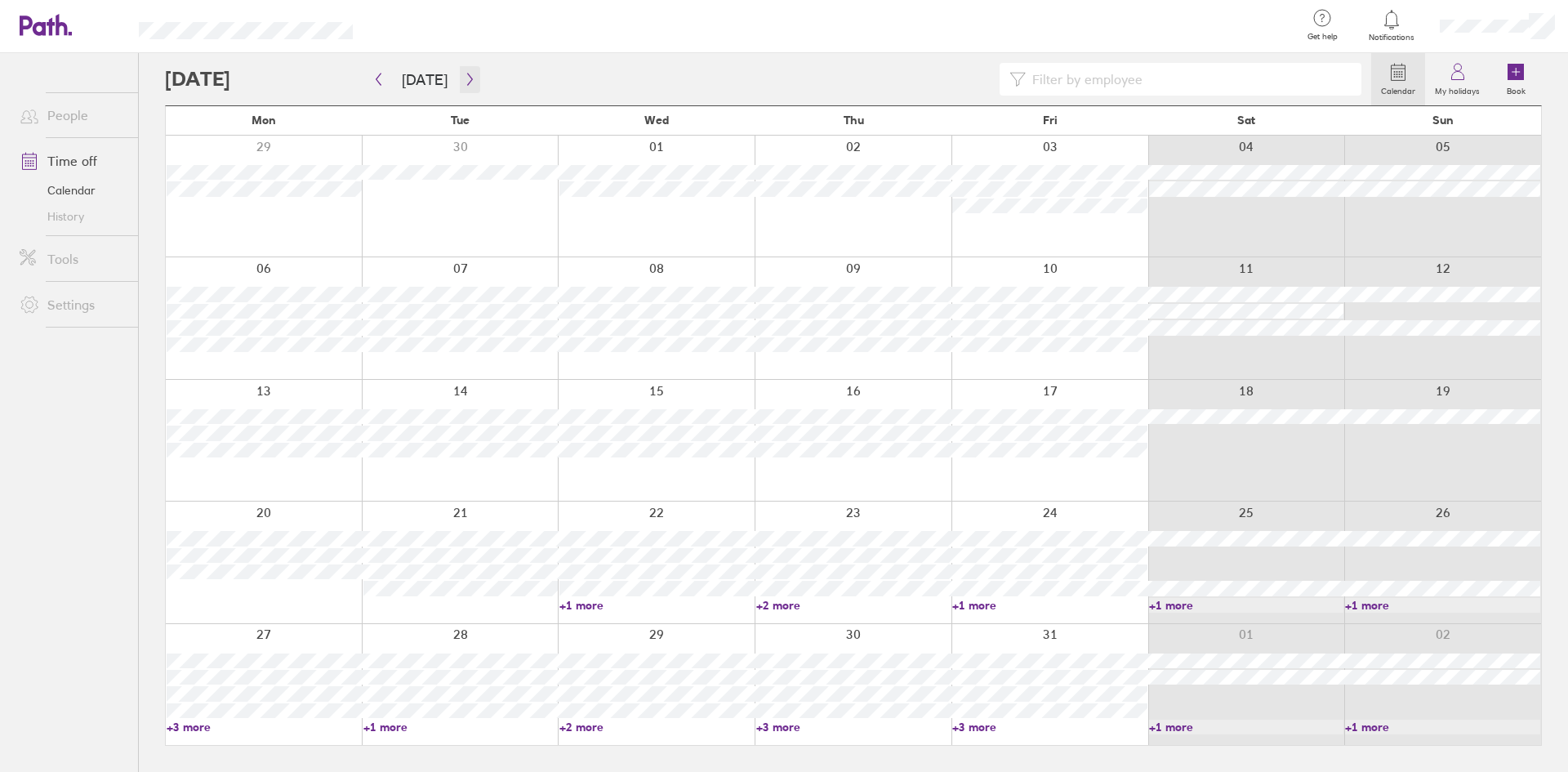
click at [467, 84] on icon "button" at bounding box center [469, 79] width 5 height 13
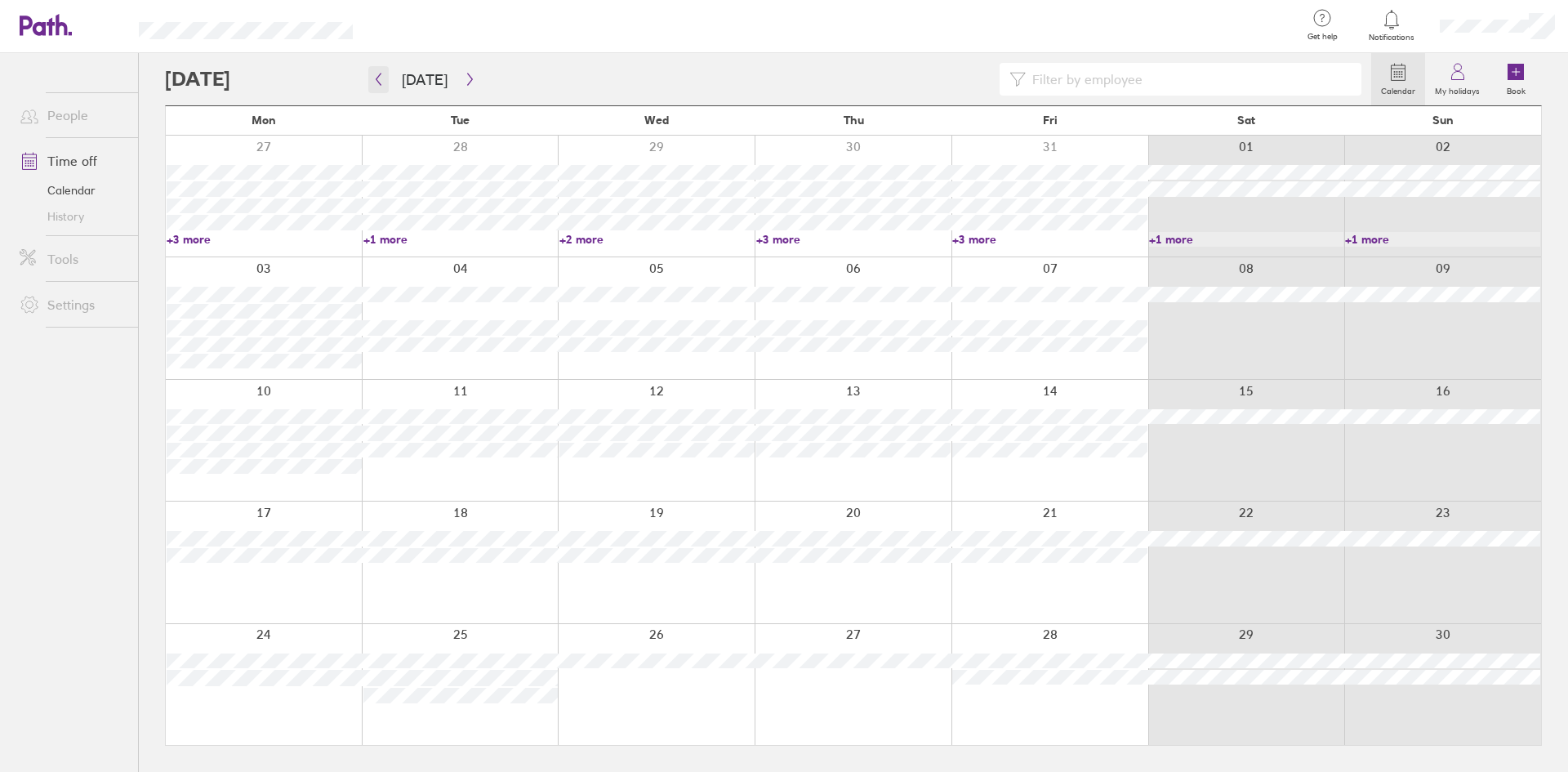
click at [382, 78] on icon "button" at bounding box center [378, 78] width 13 height 13
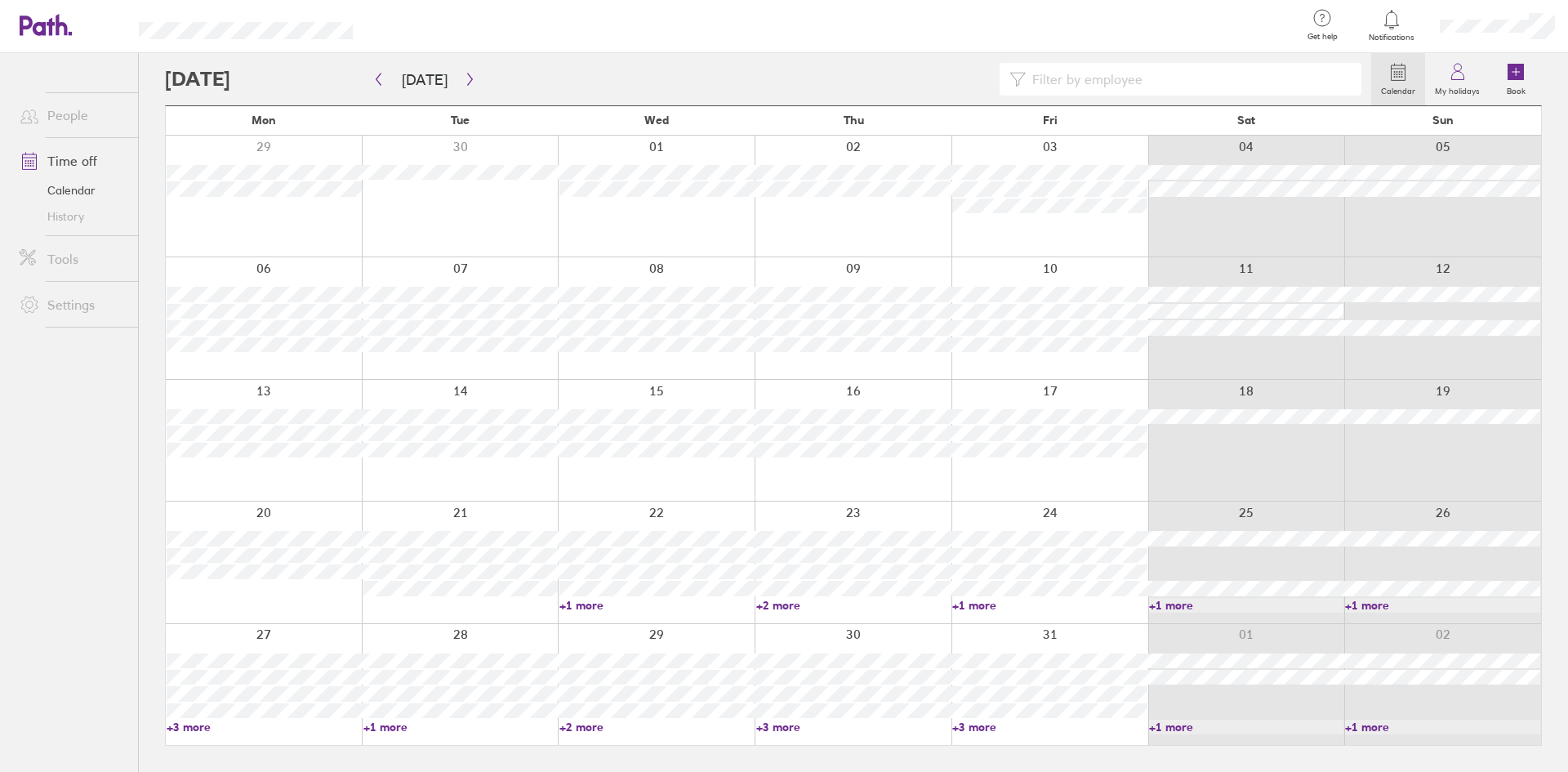
click at [1396, 22] on icon at bounding box center [1390, 19] width 14 height 19
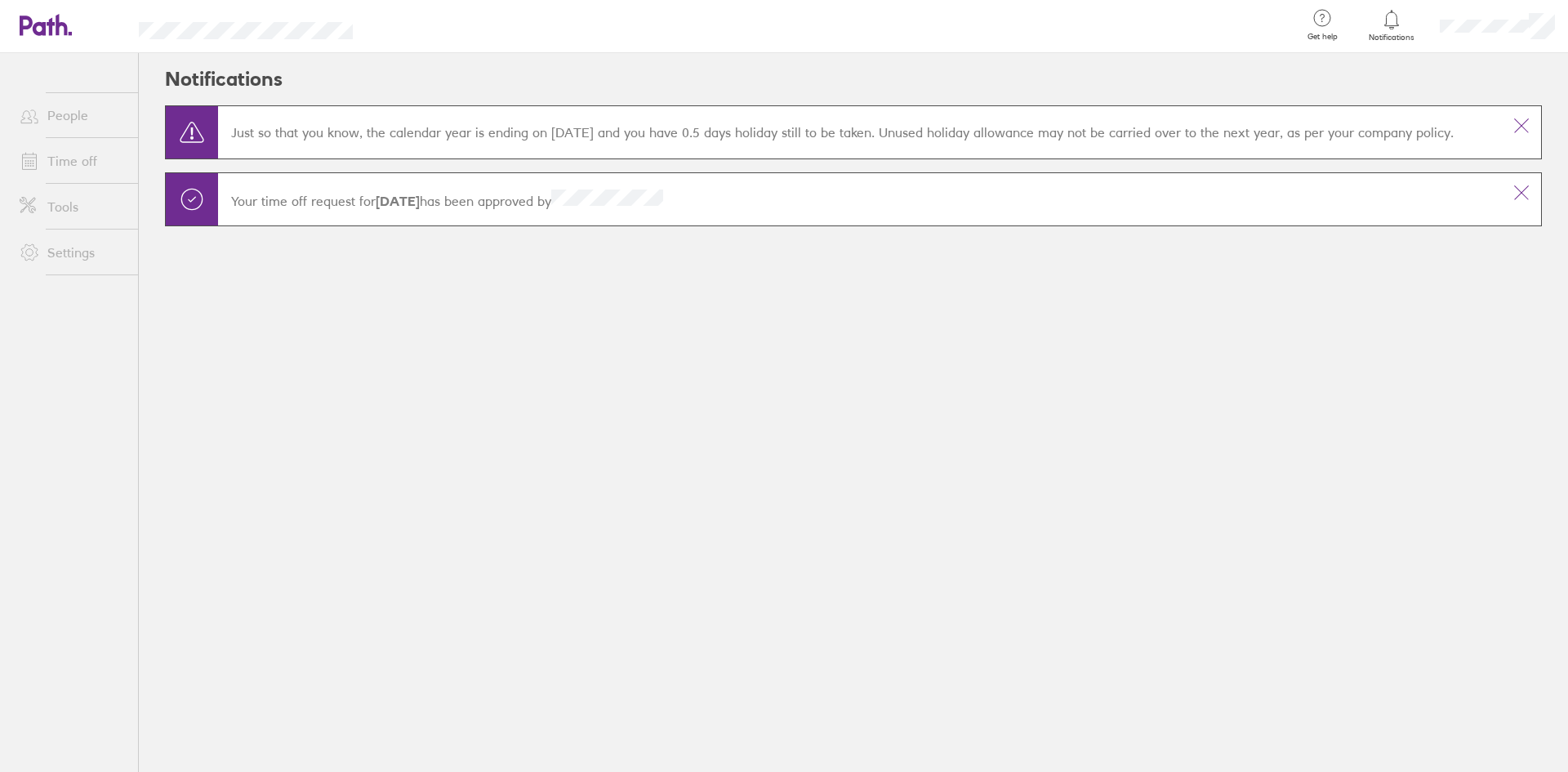
click at [1392, 18] on icon at bounding box center [1391, 20] width 20 height 20
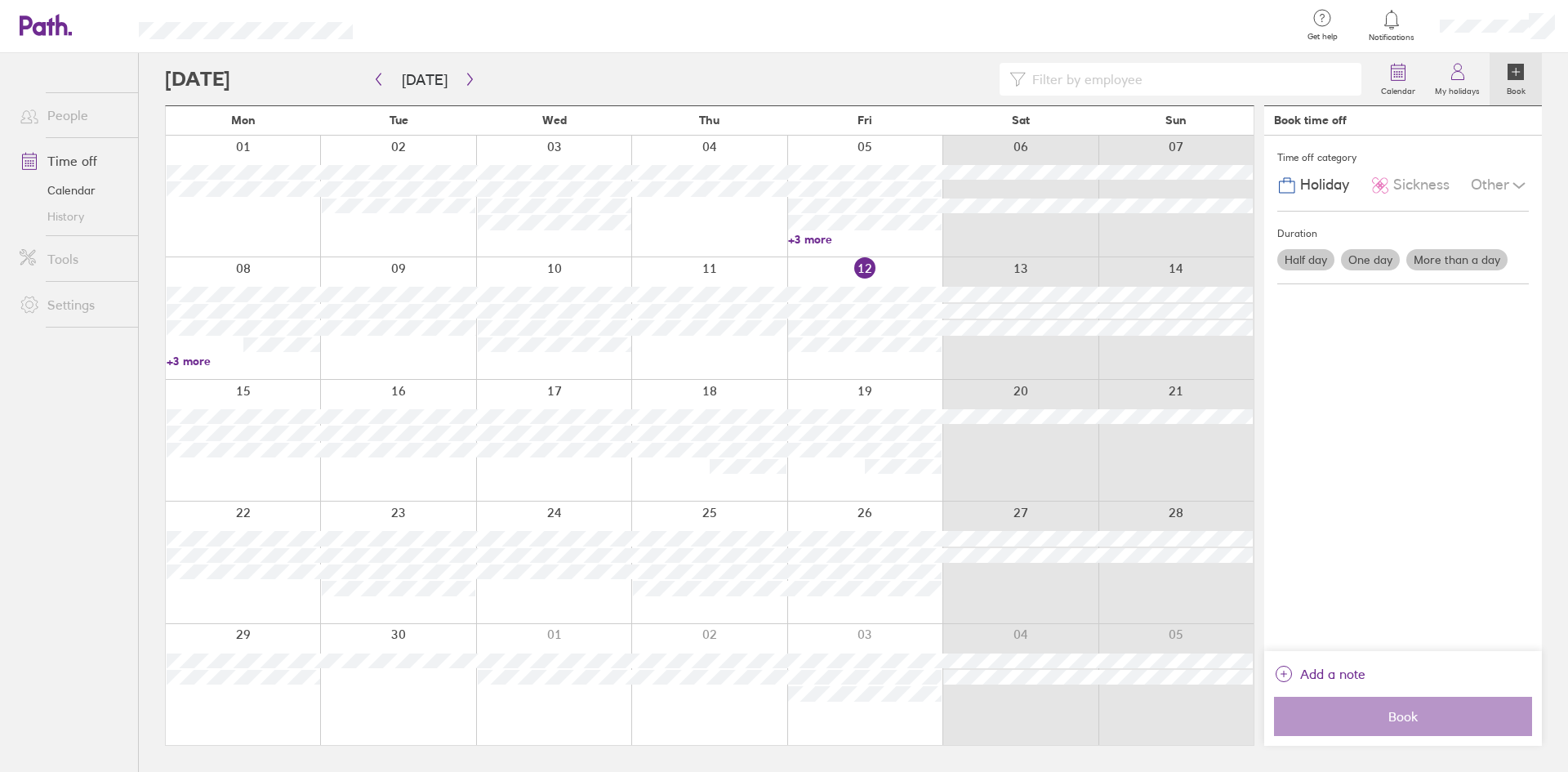
click at [1395, 42] on span "Notifications" at bounding box center [1391, 37] width 53 height 10
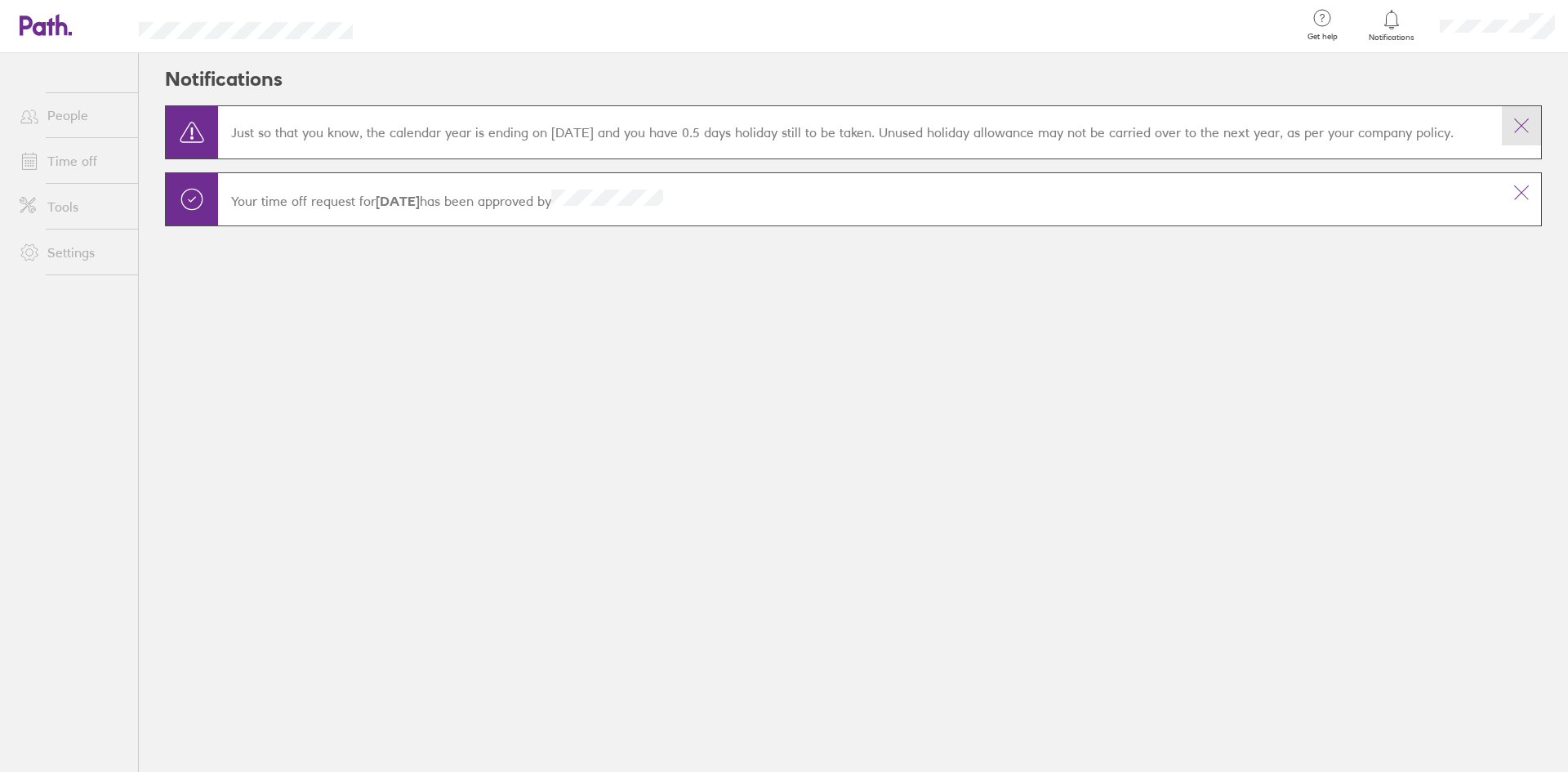
click at [1510, 139] on button at bounding box center [1521, 126] width 39 height 39
click at [1523, 142] on button at bounding box center [1521, 126] width 39 height 39
click at [72, 168] on link "Time off" at bounding box center [72, 160] width 132 height 32
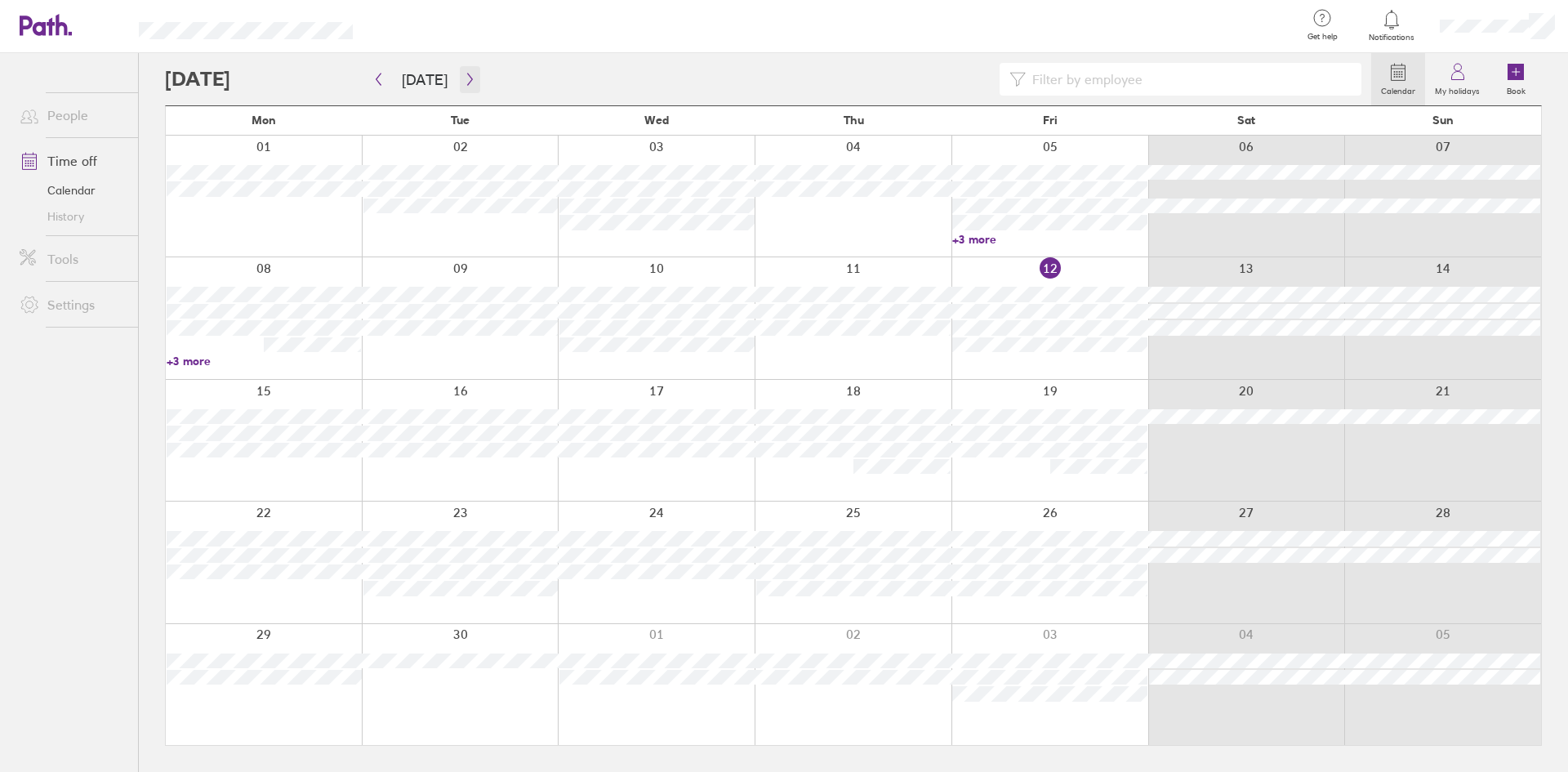
click at [465, 89] on button "button" at bounding box center [469, 80] width 21 height 27
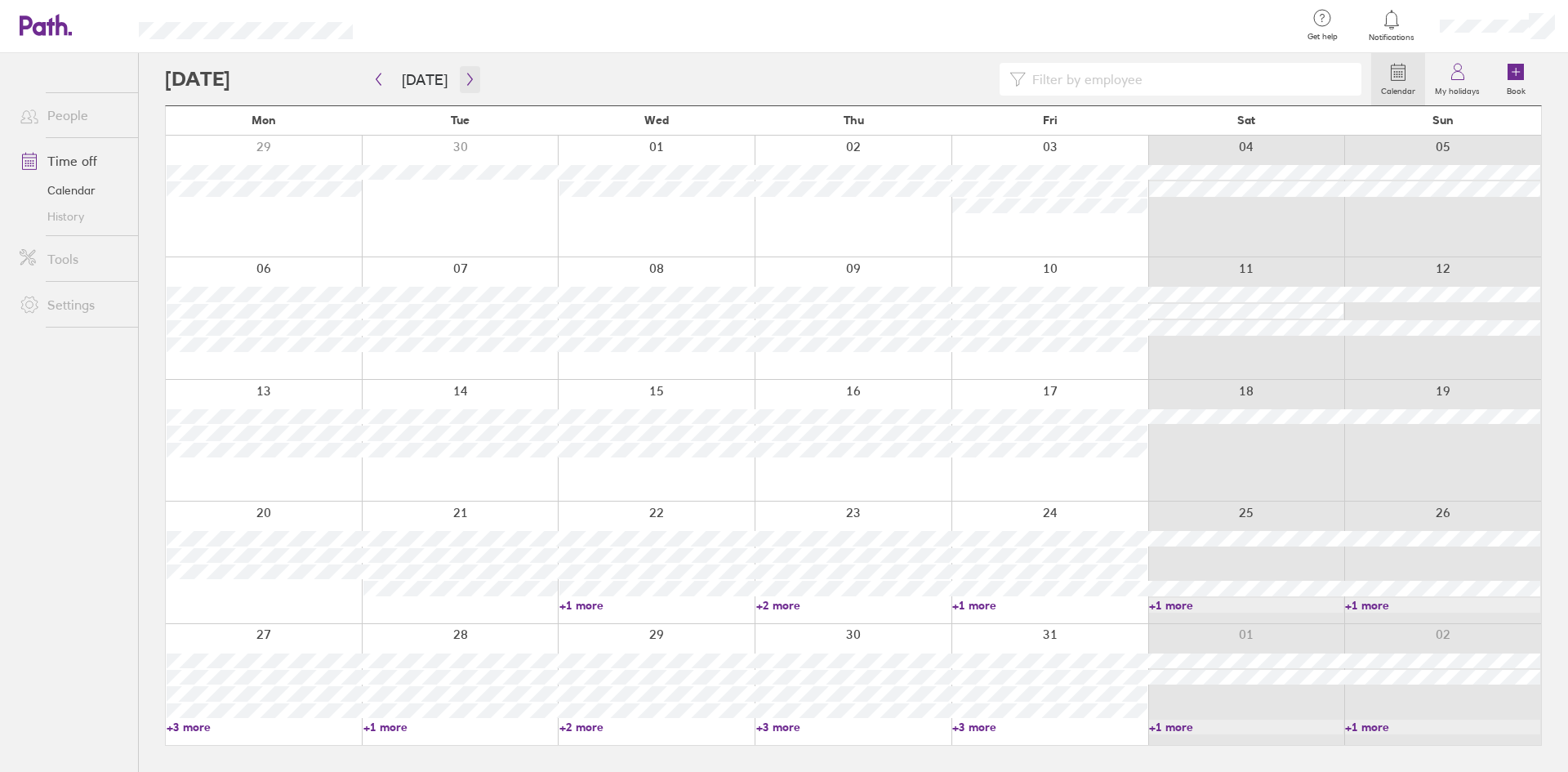
click at [461, 71] on button "button" at bounding box center [469, 80] width 21 height 27
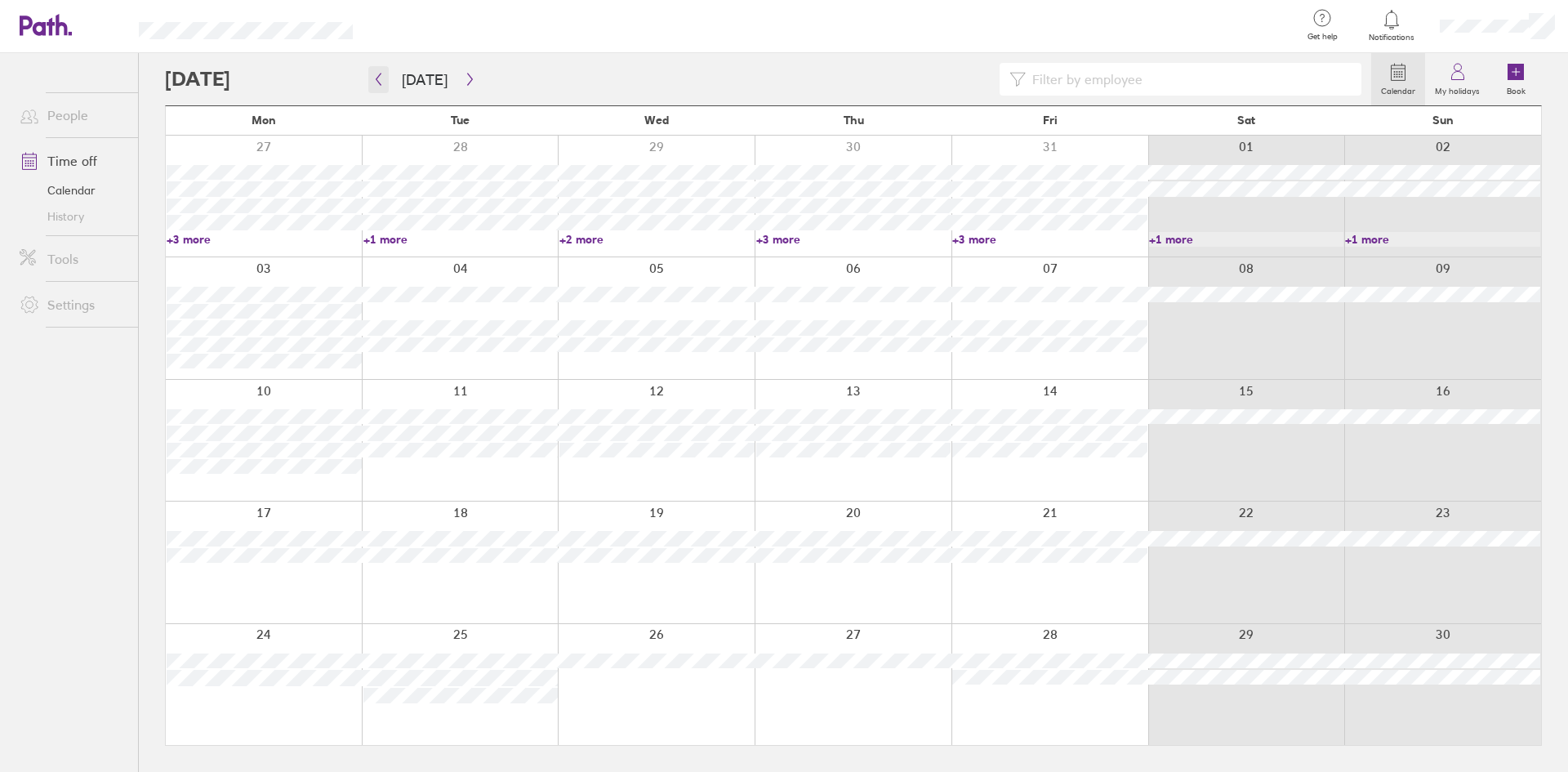
click at [386, 85] on button "button" at bounding box center [378, 80] width 21 height 27
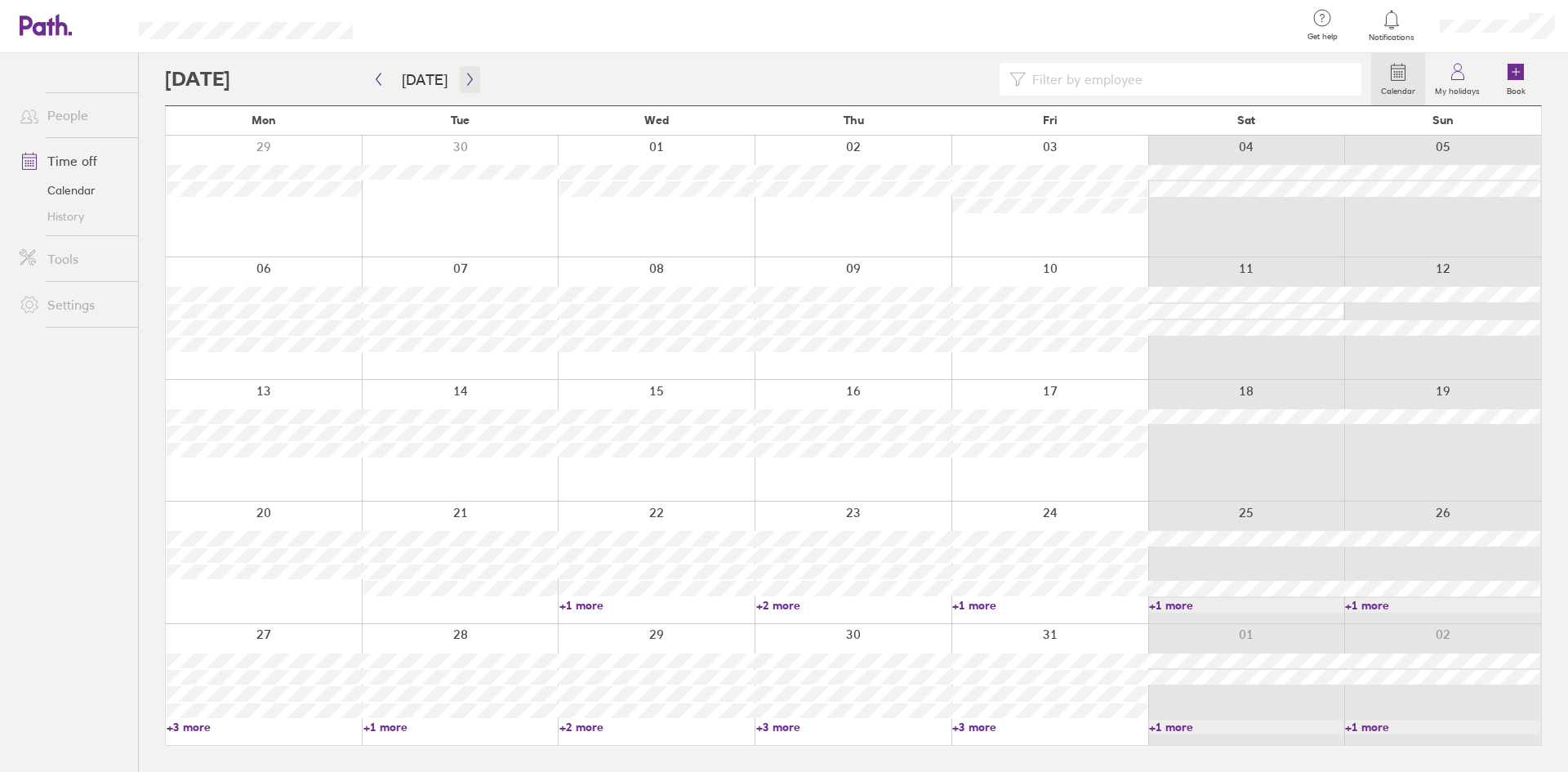
click at [469, 81] on icon "button" at bounding box center [470, 78] width 13 height 13
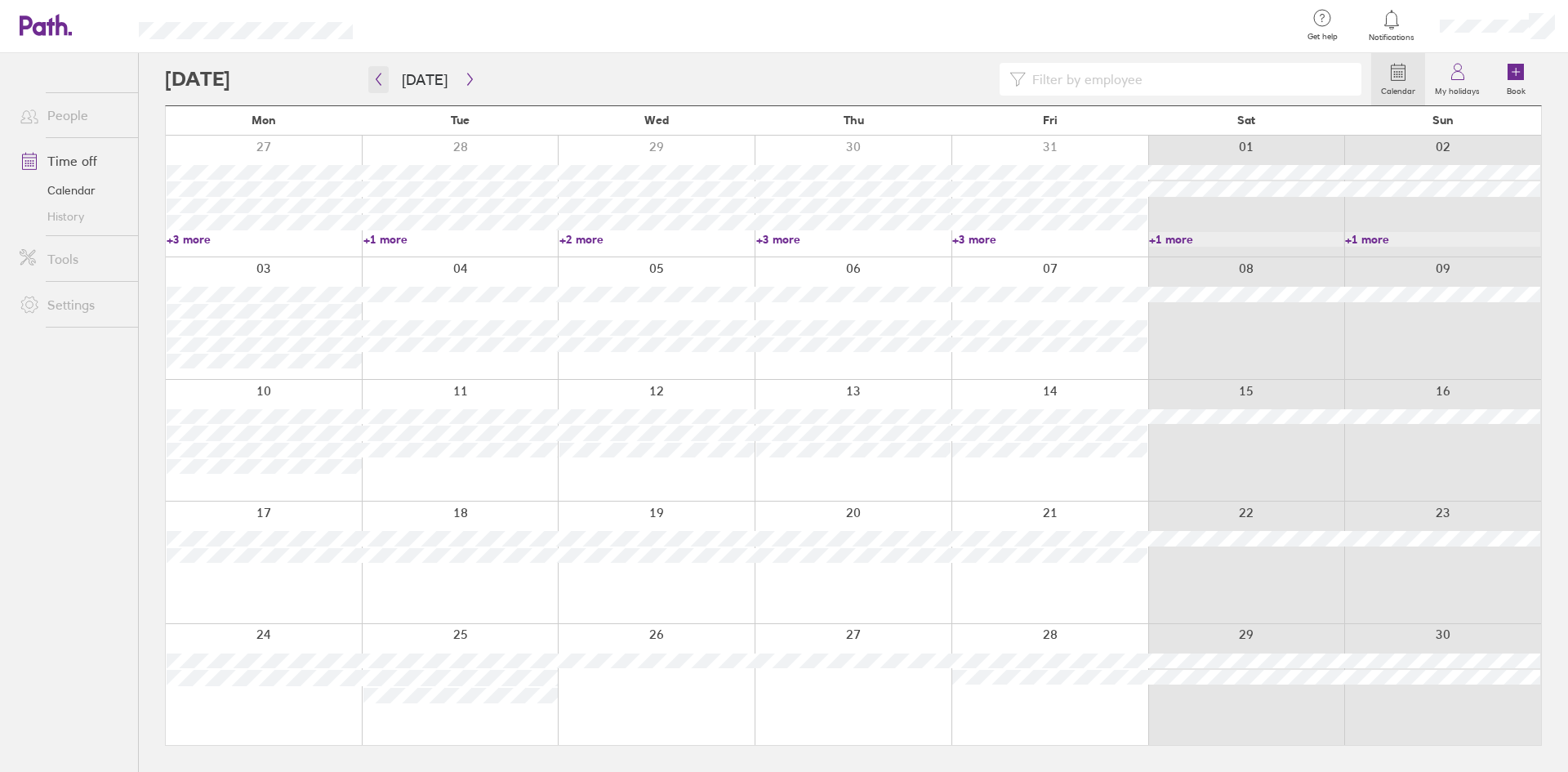
click at [375, 81] on icon "button" at bounding box center [378, 78] width 13 height 13
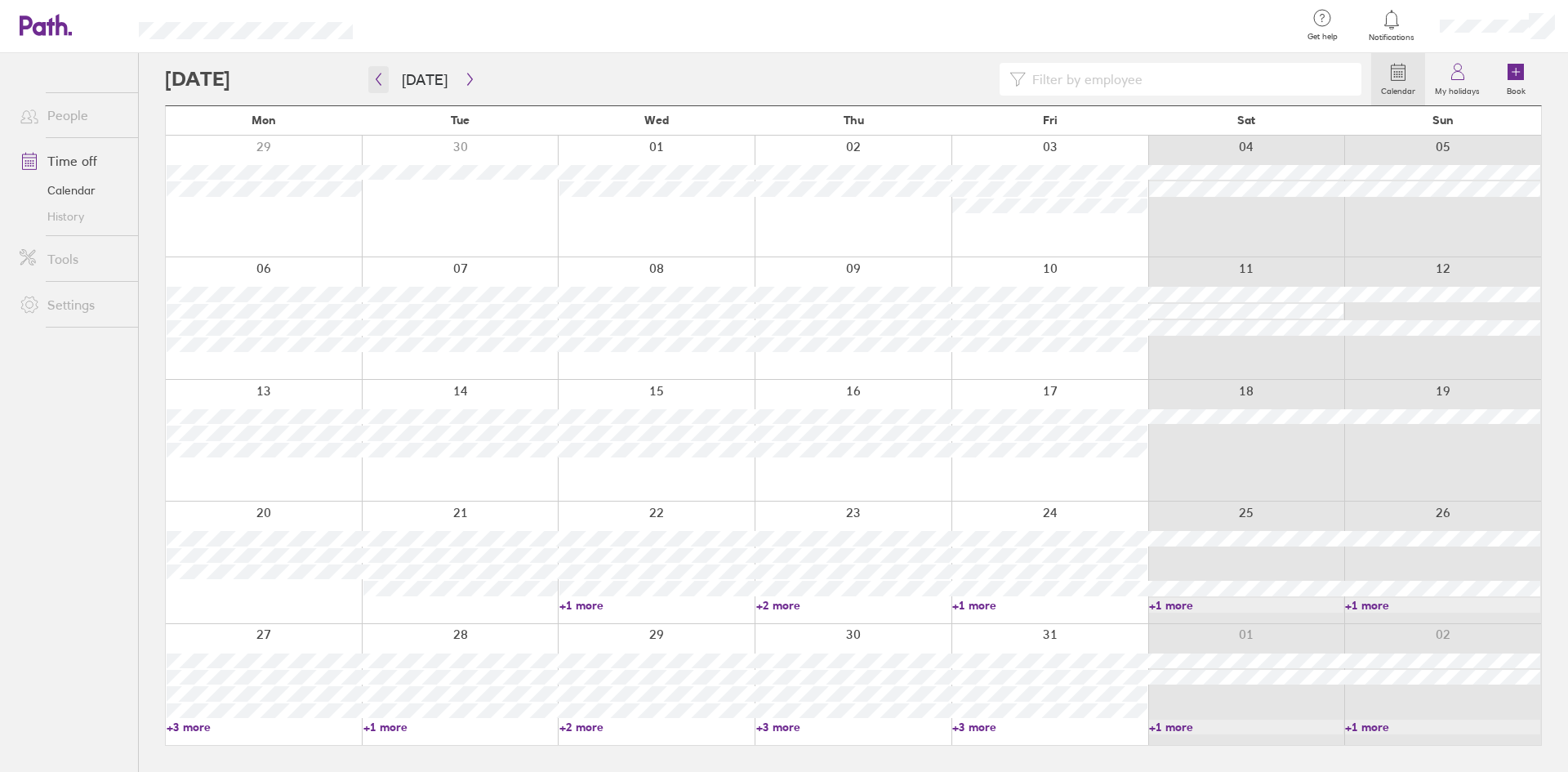
click at [376, 83] on icon "button" at bounding box center [378, 78] width 13 height 13
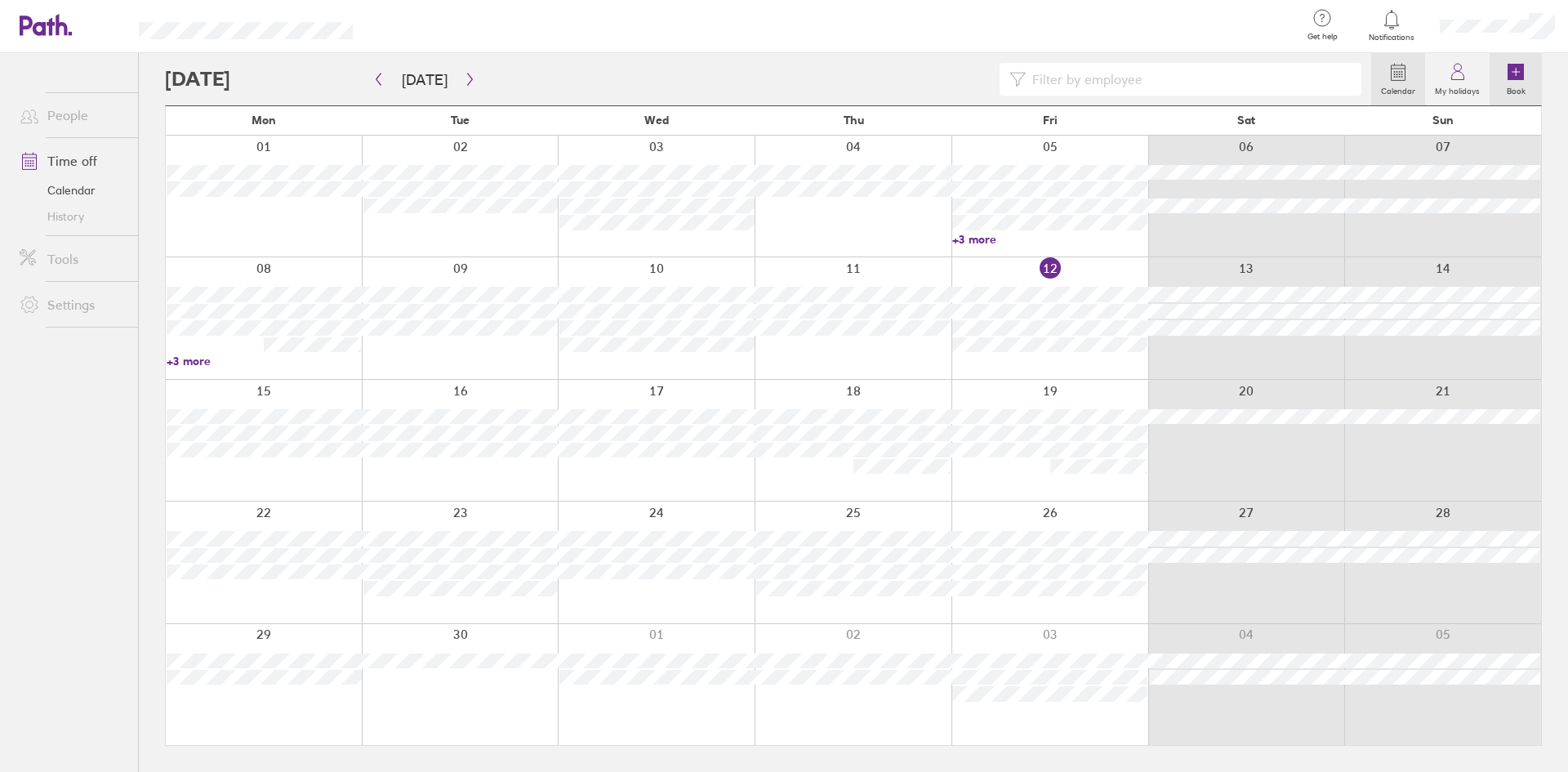
click at [1510, 75] on icon at bounding box center [1515, 71] width 17 height 17
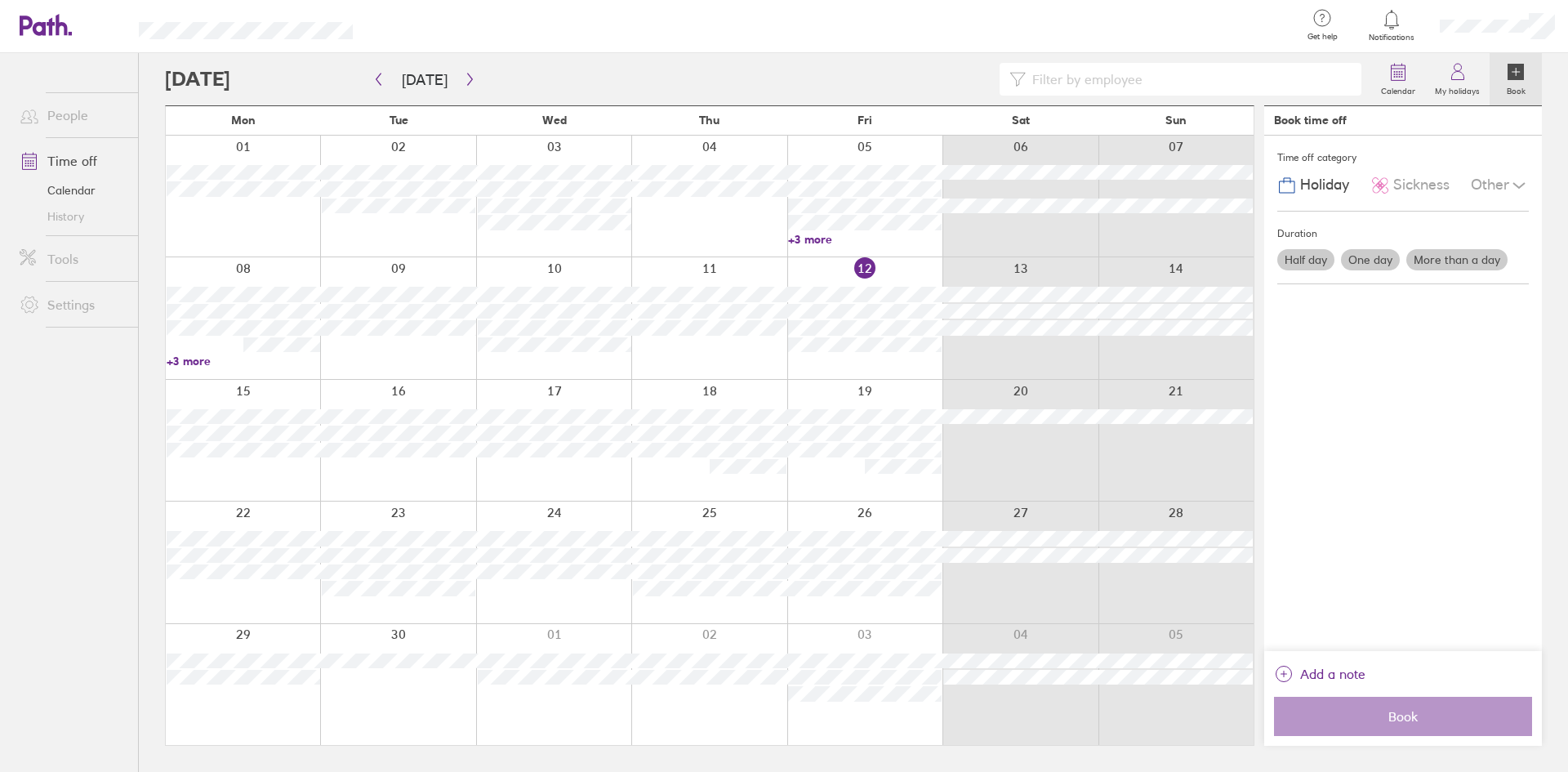
click at [1310, 260] on label "Half day" at bounding box center [1305, 260] width 57 height 21
click at [0, 0] on input "Half day" at bounding box center [0, 0] width 0 height 0
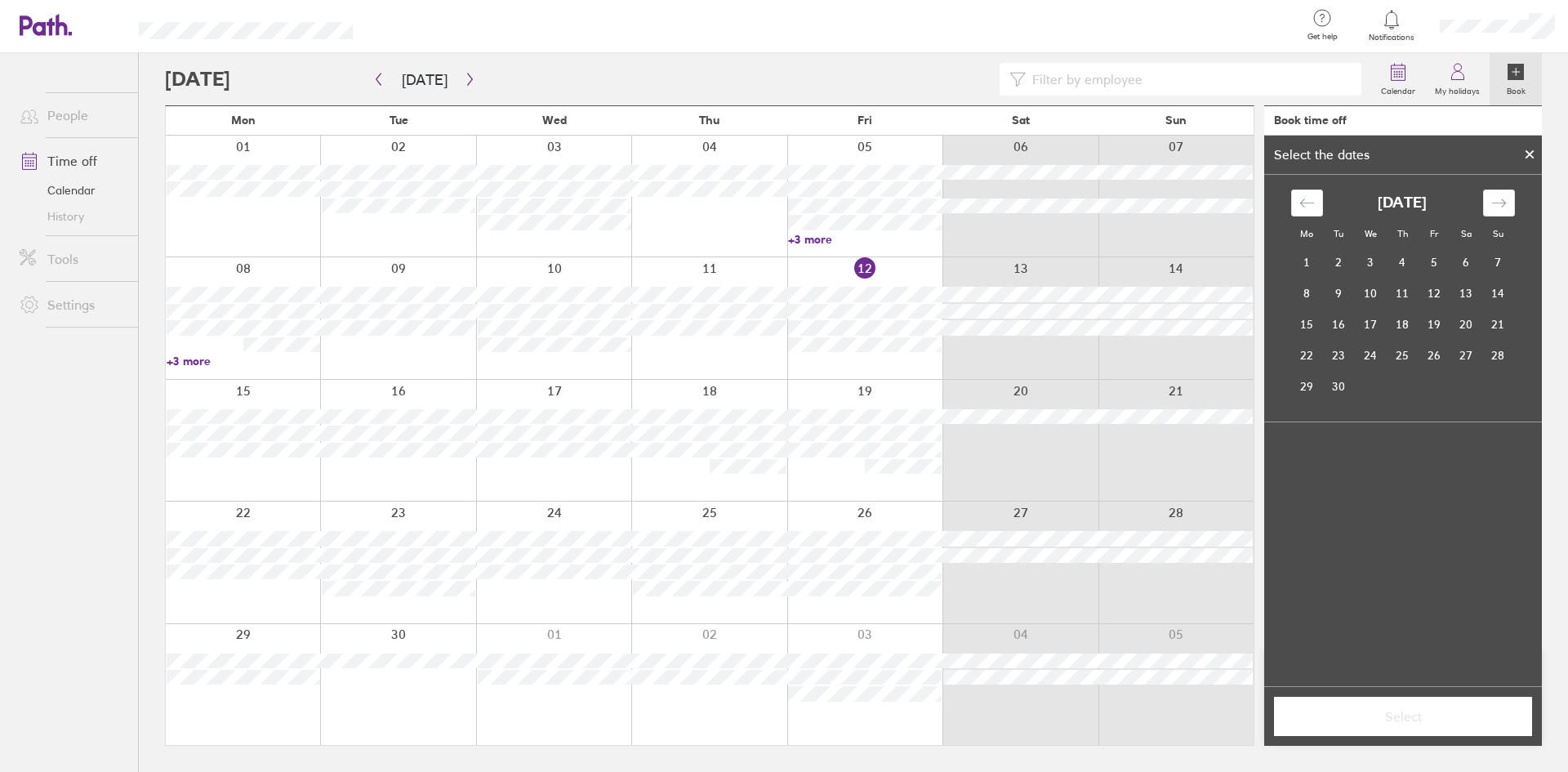
click at [1527, 154] on icon at bounding box center [1529, 154] width 12 height 10
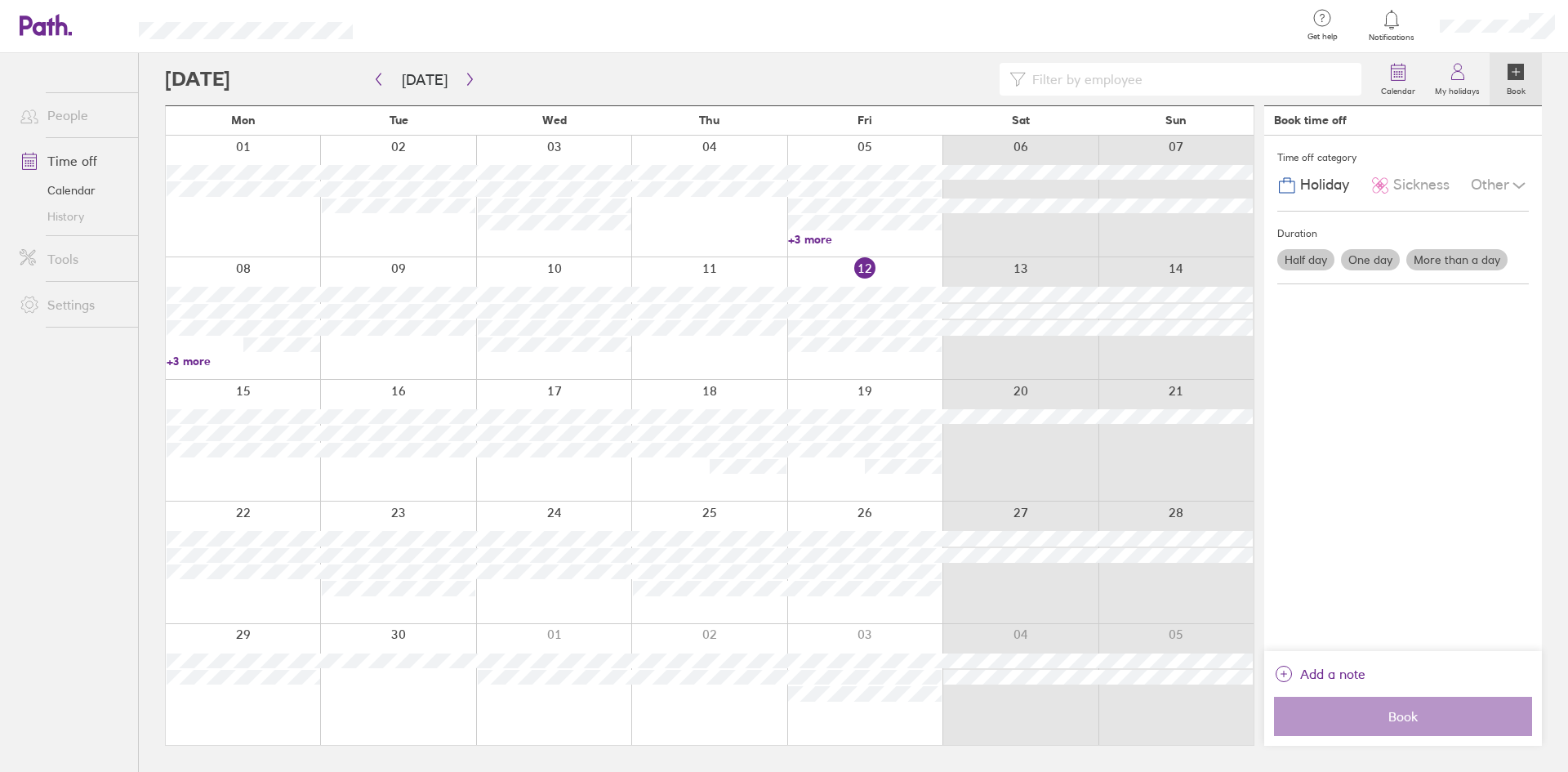
click at [1315, 265] on label "Half day" at bounding box center [1305, 260] width 57 height 21
click at [0, 0] on input "Half day" at bounding box center [0, 0] width 0 height 0
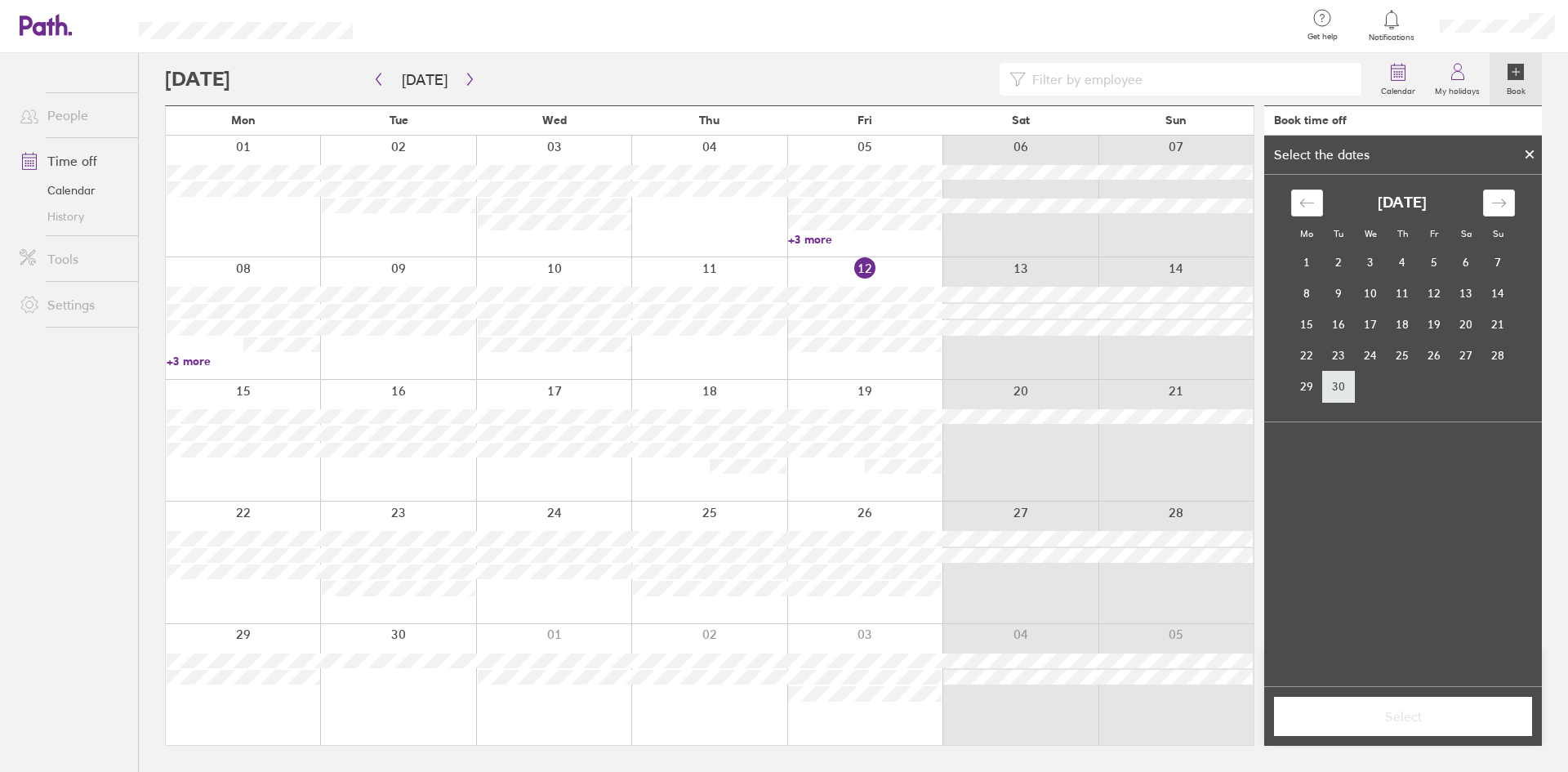
click at [1339, 384] on td "30" at bounding box center [1338, 386] width 32 height 31
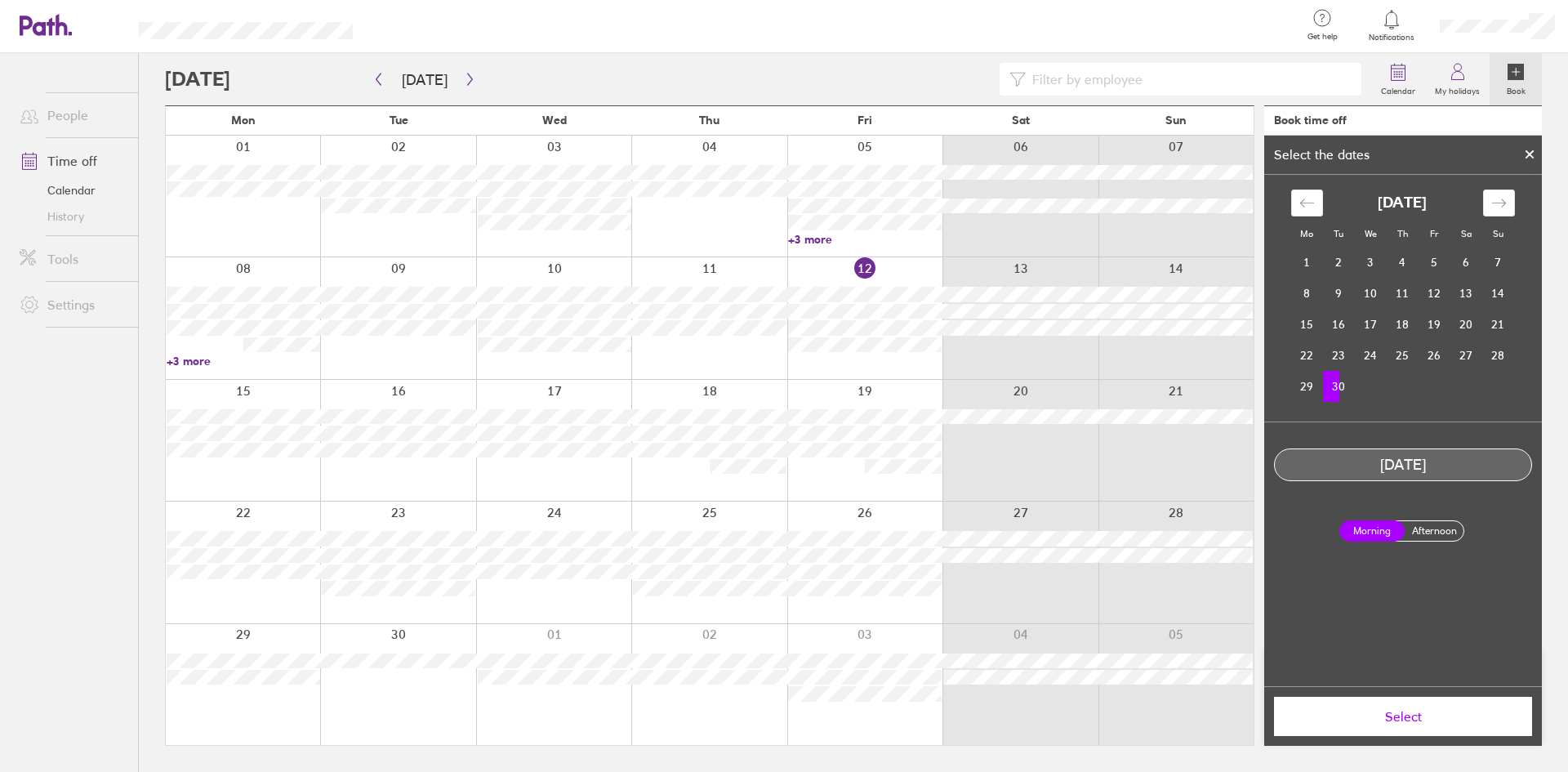
click at [1416, 532] on label "Afternoon" at bounding box center [1433, 531] width 65 height 20
click at [0, 0] on input "Afternoon" at bounding box center [0, 0] width 0 height 0
click at [1424, 708] on button "Select" at bounding box center [1403, 716] width 258 height 39
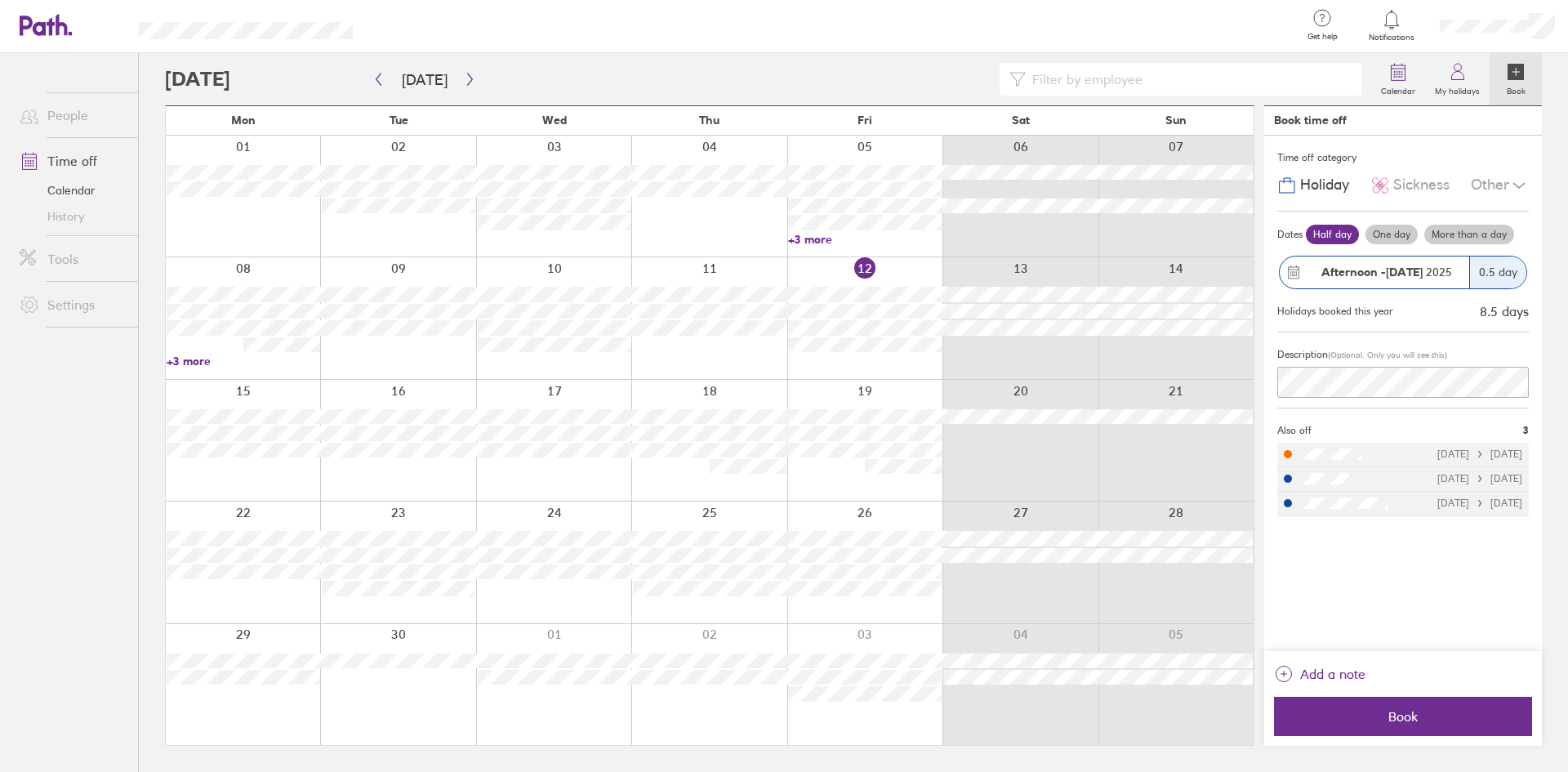
click at [1430, 555] on div "Time off category Holiday Sickness Other Dates Half day One day More than a day…" at bounding box center [1403, 393] width 277 height 515
click at [1418, 569] on div "Time off category Holiday Sickness Other Dates Half day One day More than a day…" at bounding box center [1403, 393] width 277 height 515
click at [1406, 709] on span "Book" at bounding box center [1402, 715] width 235 height 15
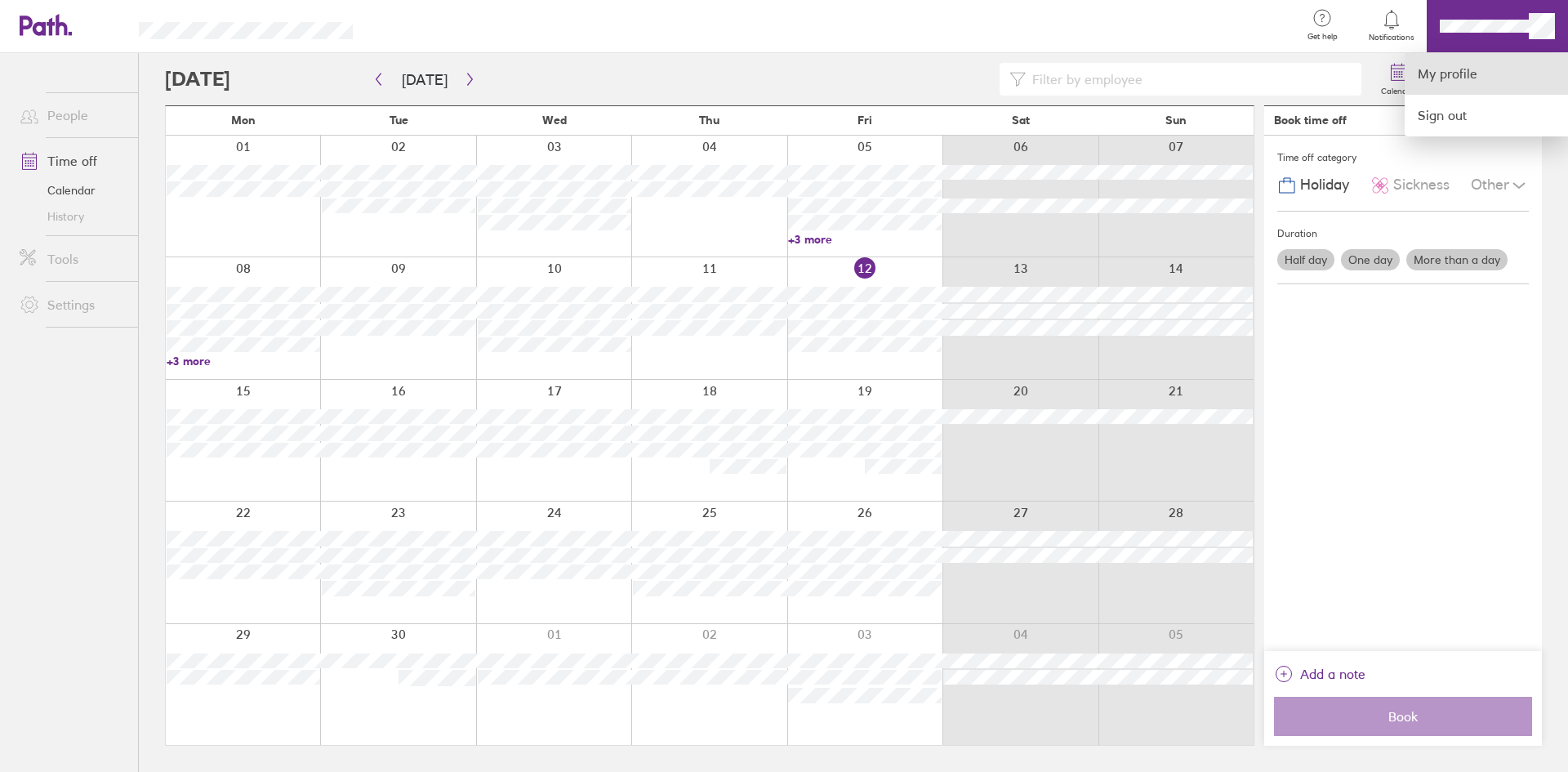
click at [1507, 64] on link "My profile" at bounding box center [1485, 73] width 163 height 42
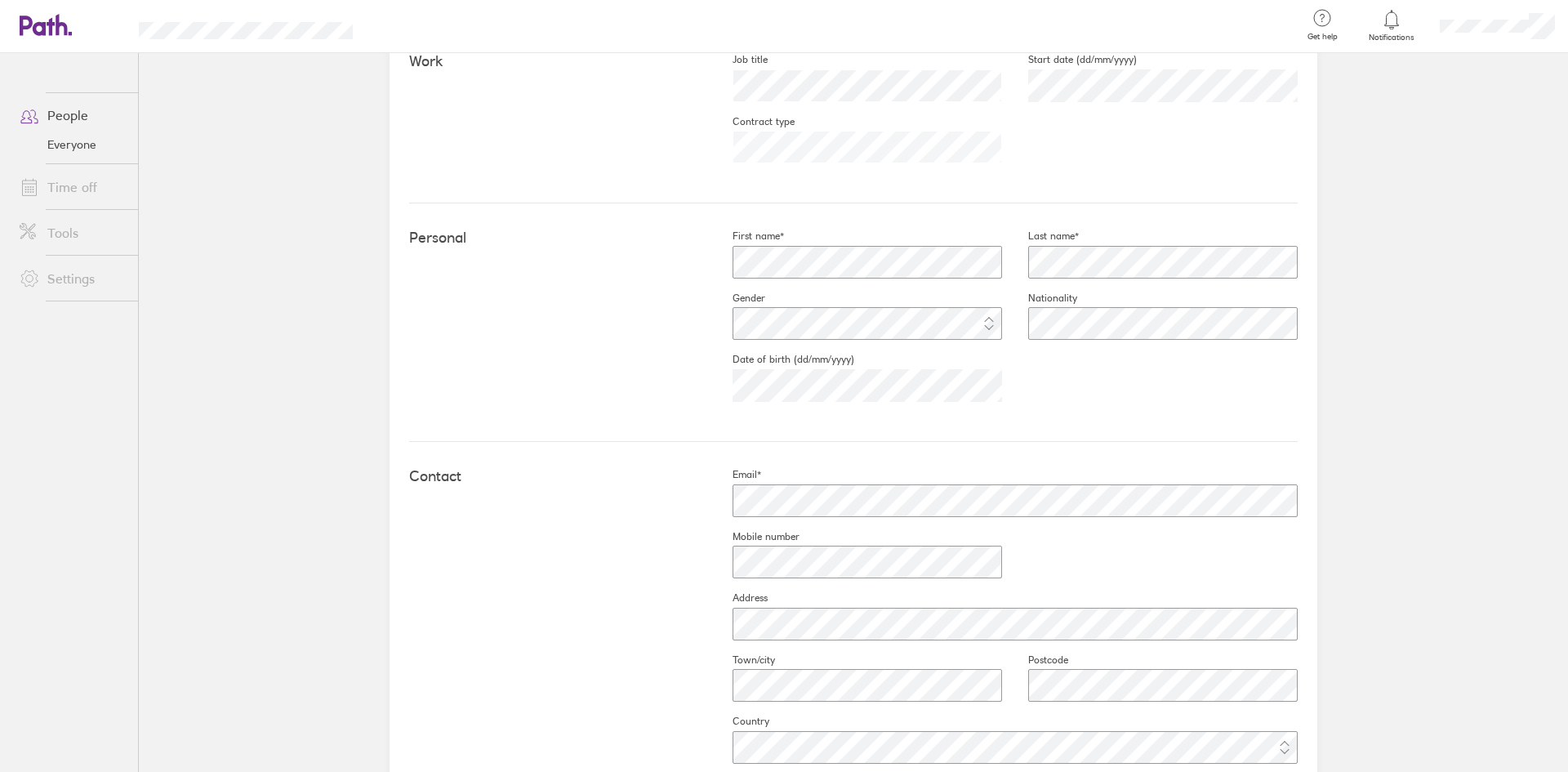
scroll to position [241, 0]
